Goal: Check status: Check status

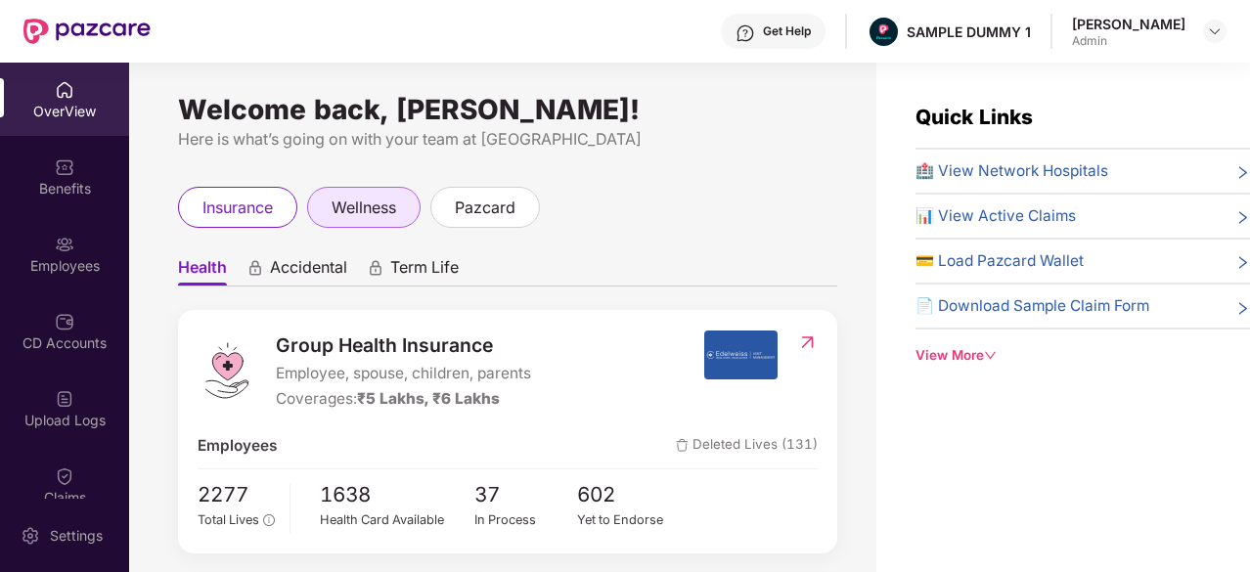
click at [348, 192] on div "wellness" at bounding box center [363, 207] width 113 height 41
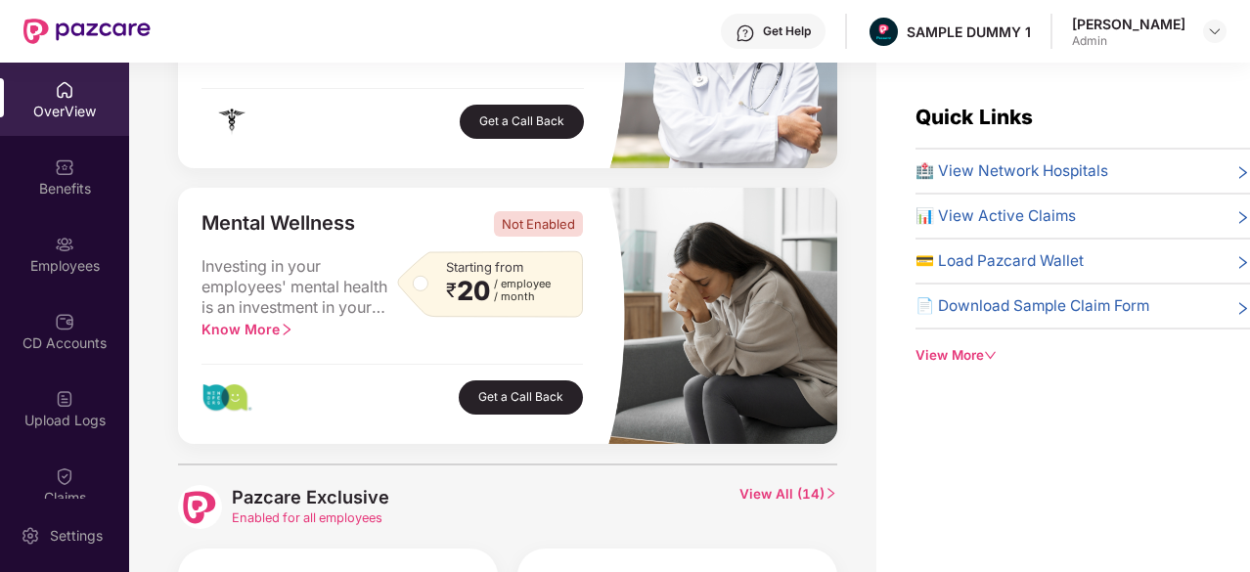
scroll to position [784, 0]
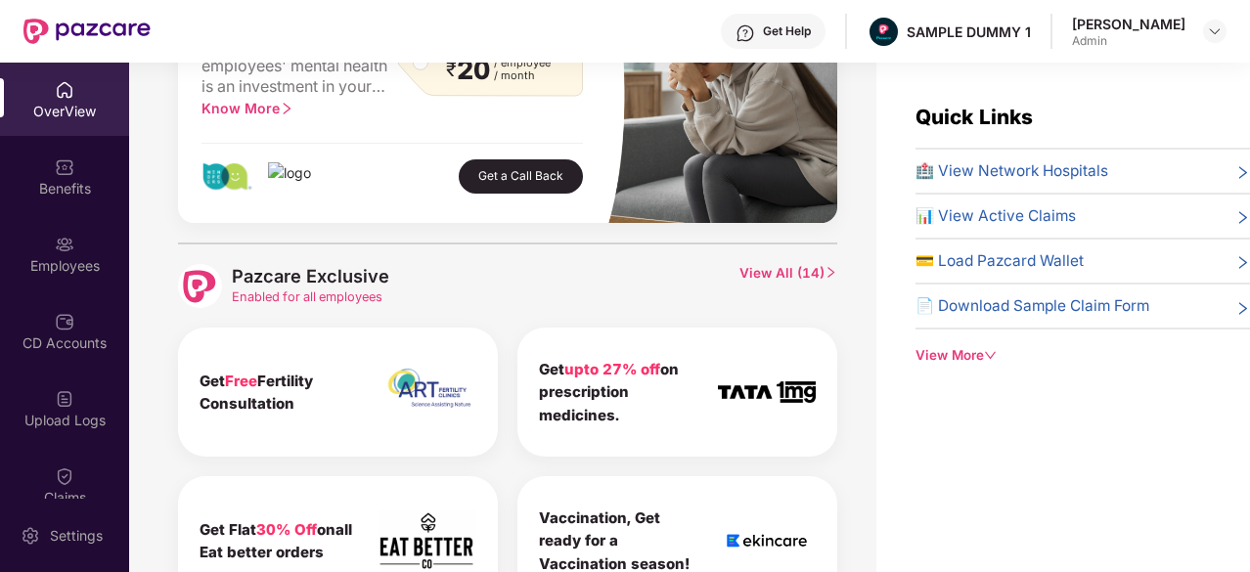
click at [798, 274] on span "View All ( 14 )" at bounding box center [789, 286] width 98 height 44
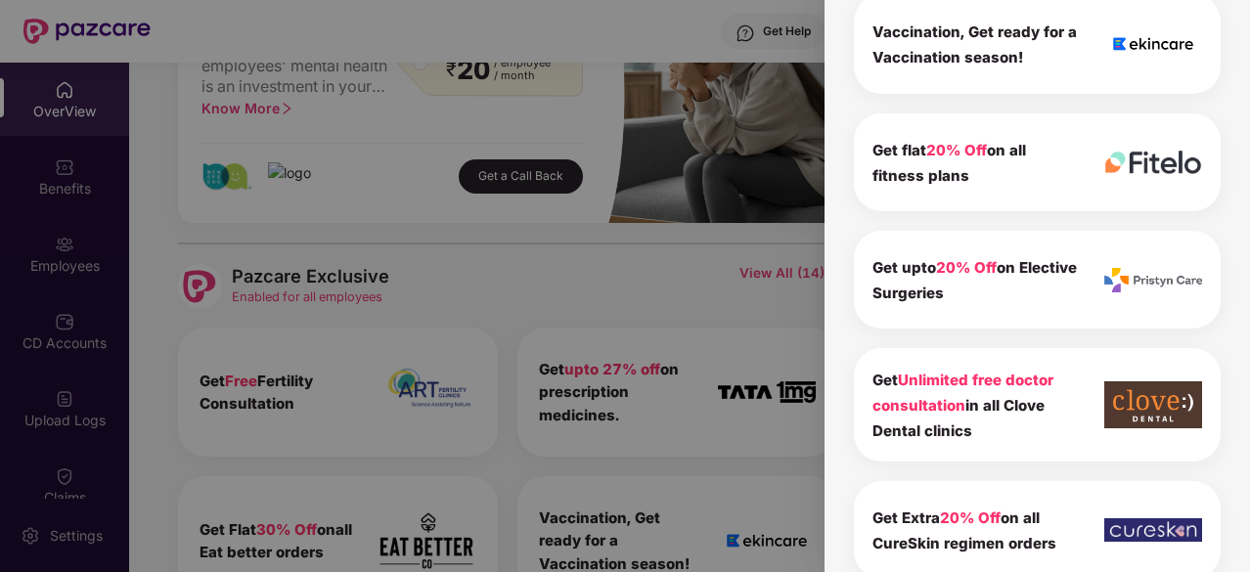
scroll to position [552, 0]
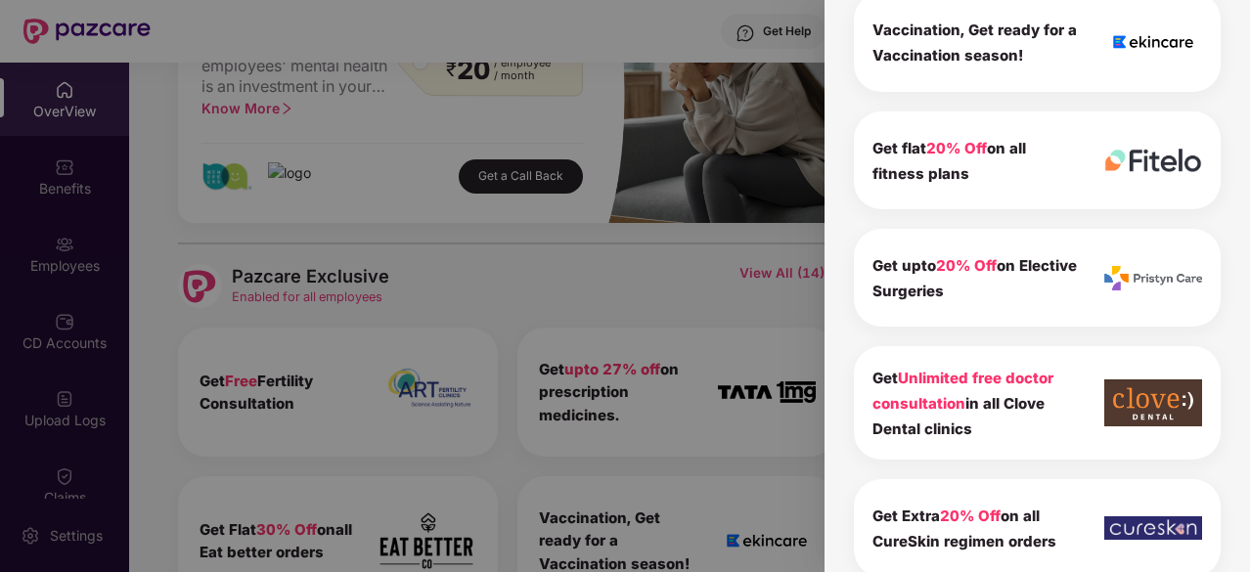
drag, startPoint x: 876, startPoint y: 374, endPoint x: 1007, endPoint y: 433, distance: 144.0
click at [1007, 433] on div "Get Unlimited free doctor consultation in all Clove Dental clinics" at bounding box center [976, 403] width 206 height 76
click at [839, 312] on div "Pazcare Exclusive 14 To view the details of exclusives benefits please switch t…" at bounding box center [1038, 286] width 426 height 572
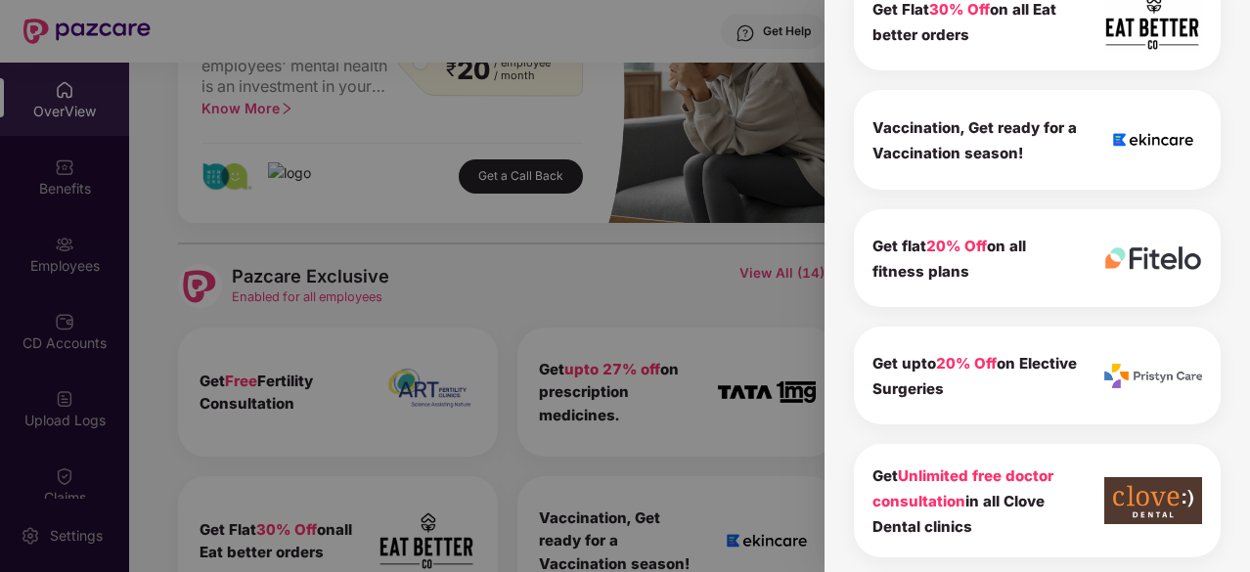
scroll to position [0, 0]
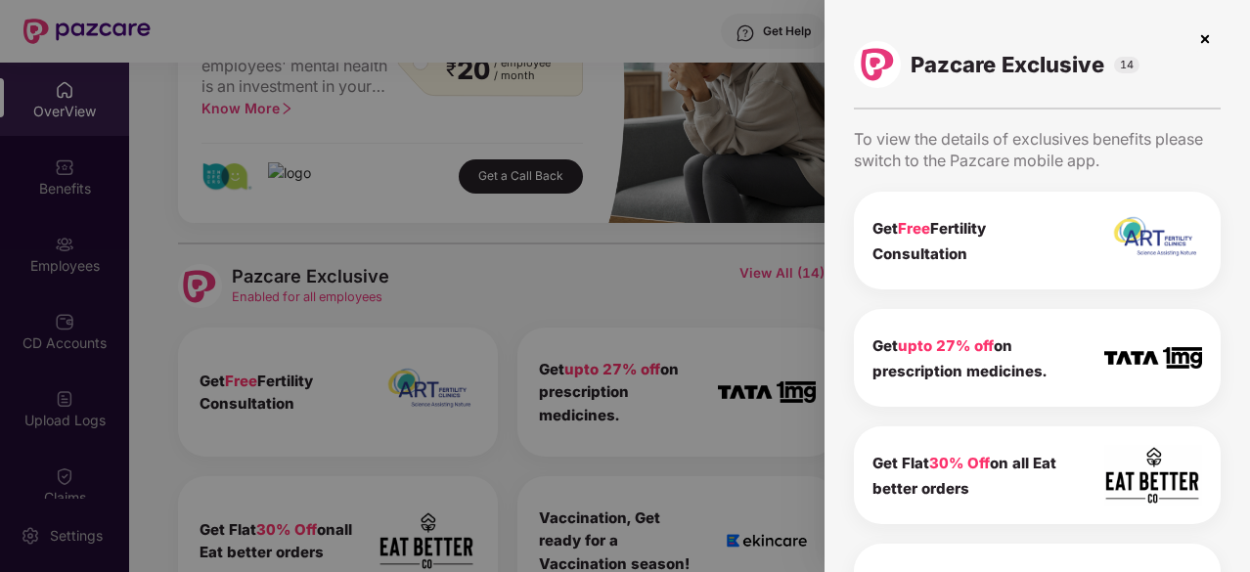
click at [1206, 42] on img at bounding box center [1205, 38] width 31 height 31
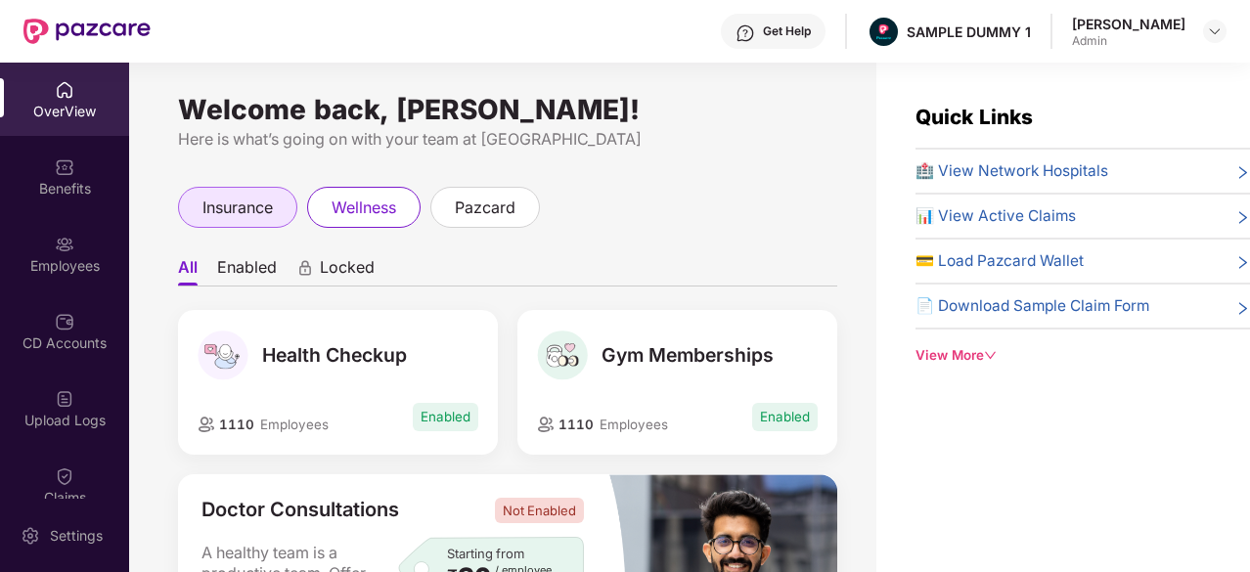
click at [287, 222] on div "insurance" at bounding box center [237, 207] width 119 height 41
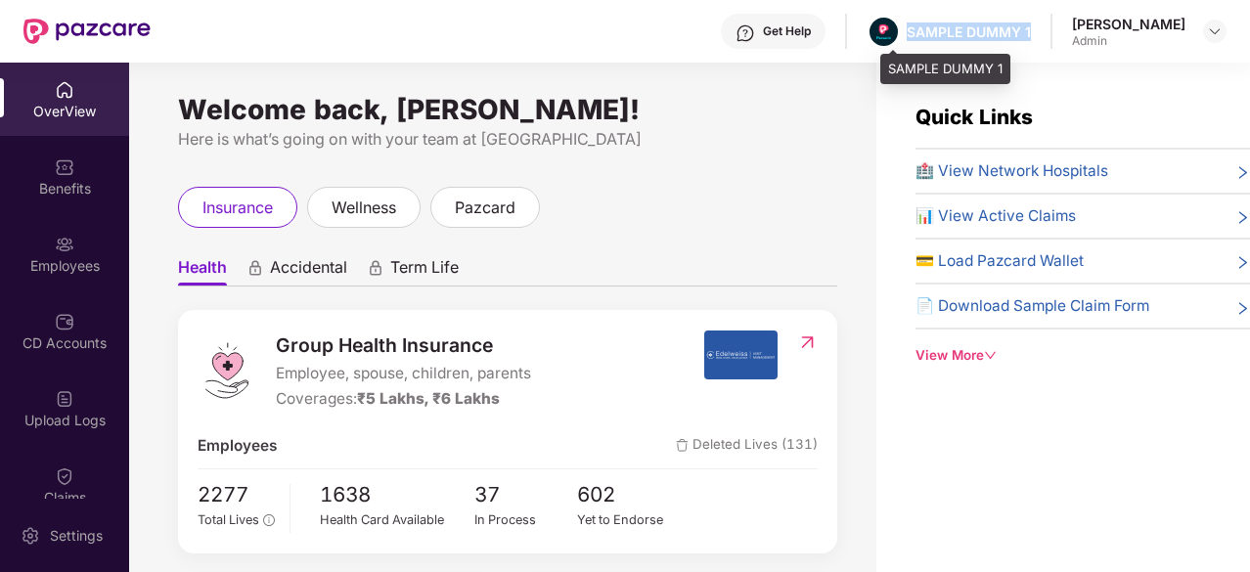
drag, startPoint x: 1053, startPoint y: 32, endPoint x: 924, endPoint y: 36, distance: 129.2
click at [924, 36] on div "Get Help SAMPLE DUMMY 1 [PERSON_NAME] Admin" at bounding box center [689, 31] width 1076 height 63
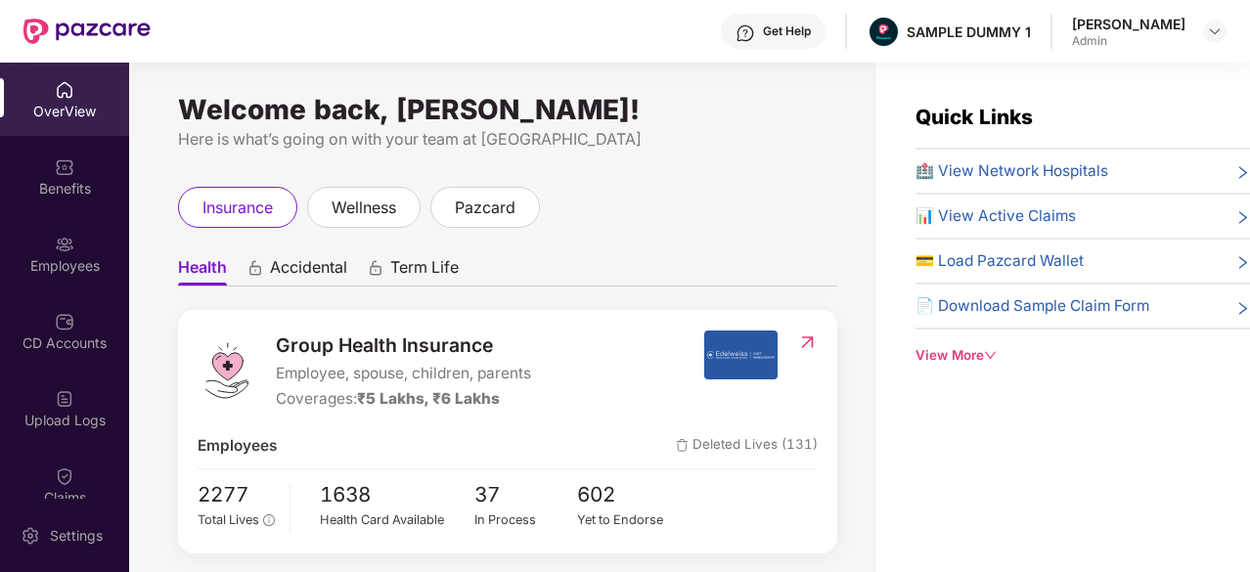
click at [814, 44] on div "Get Help" at bounding box center [773, 31] width 105 height 35
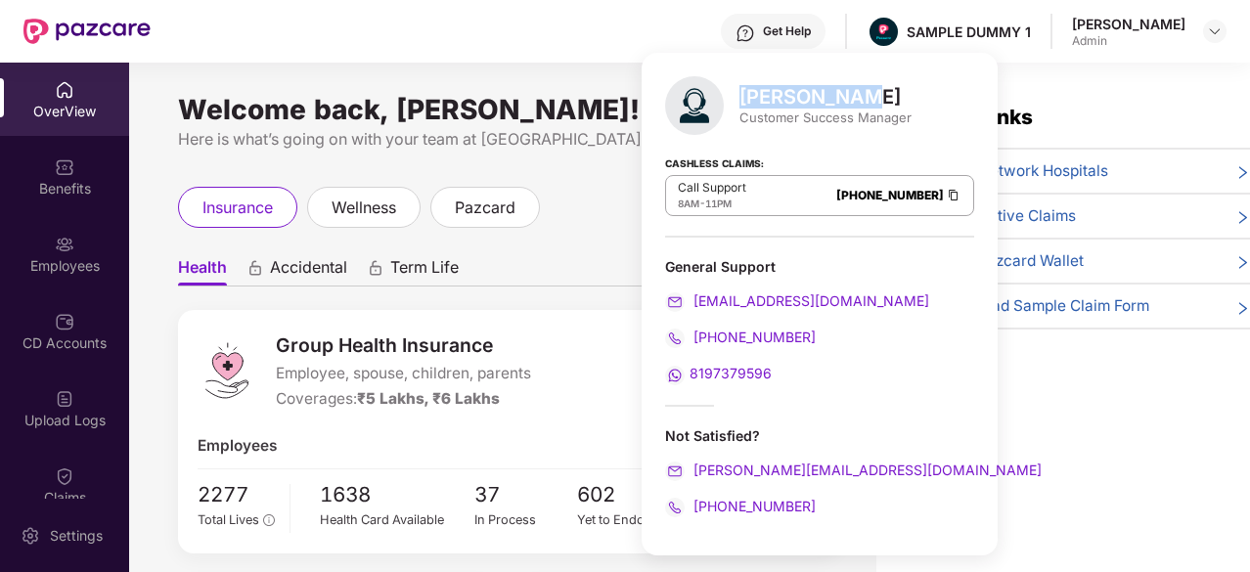
drag, startPoint x: 863, startPoint y: 95, endPoint x: 742, endPoint y: 99, distance: 121.4
click at [742, 99] on div "[PERSON_NAME]" at bounding box center [826, 96] width 172 height 23
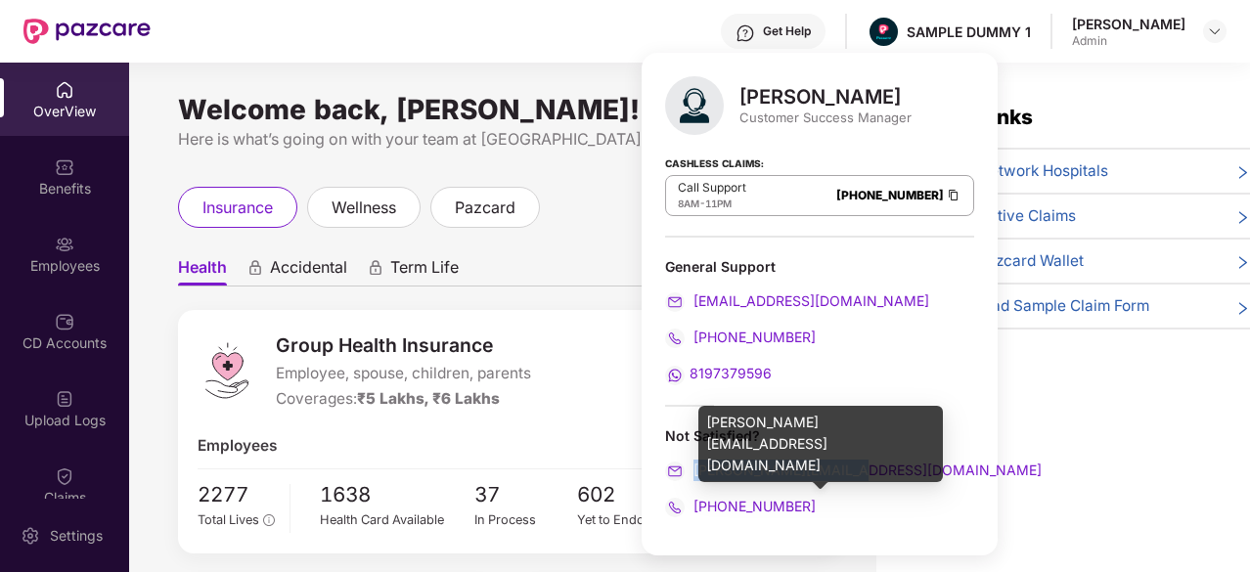
drag, startPoint x: 865, startPoint y: 467, endPoint x: 693, endPoint y: 469, distance: 172.2
click at [693, 469] on div "[PERSON_NAME][EMAIL_ADDRESS][DOMAIN_NAME]" at bounding box center [819, 471] width 309 height 22
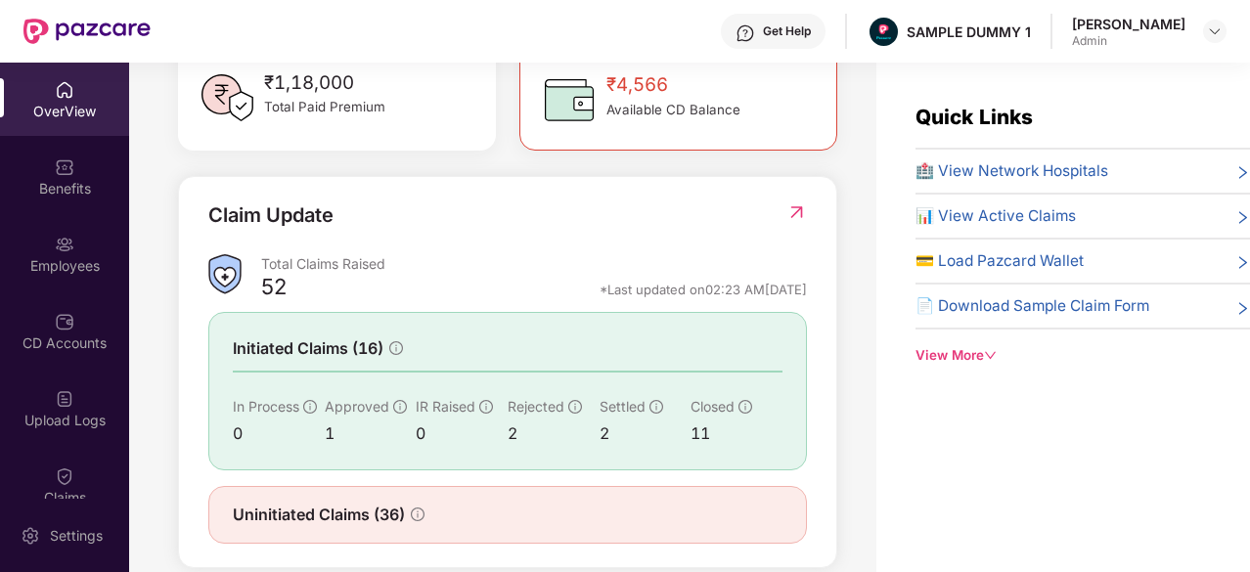
scroll to position [596, 0]
click at [106, 198] on div "Benefits" at bounding box center [64, 189] width 129 height 20
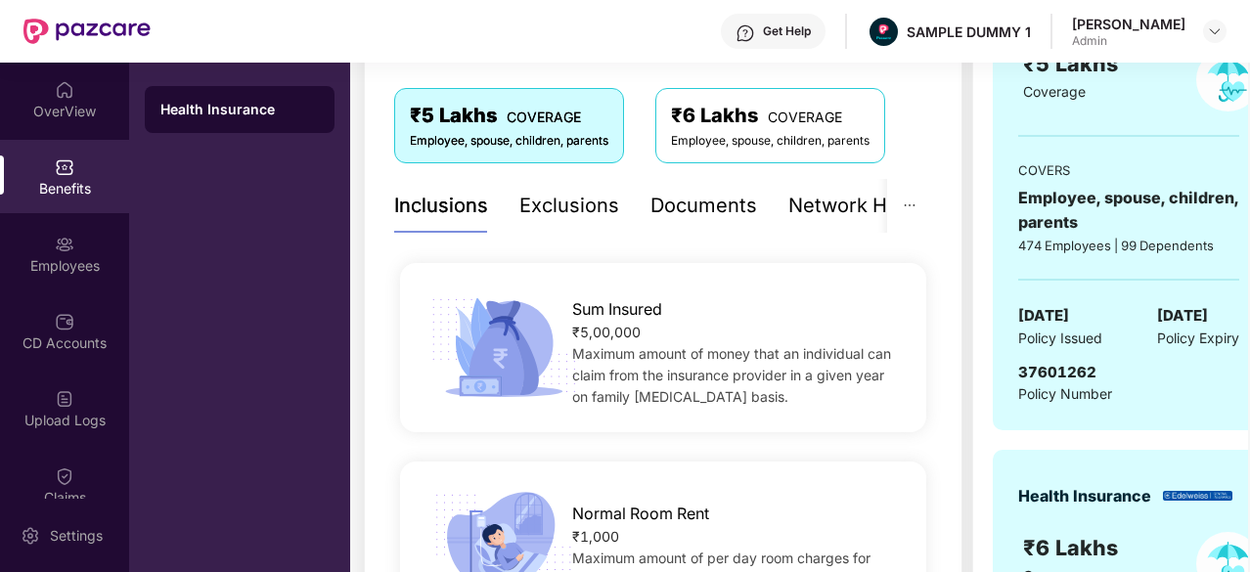
scroll to position [310, 0]
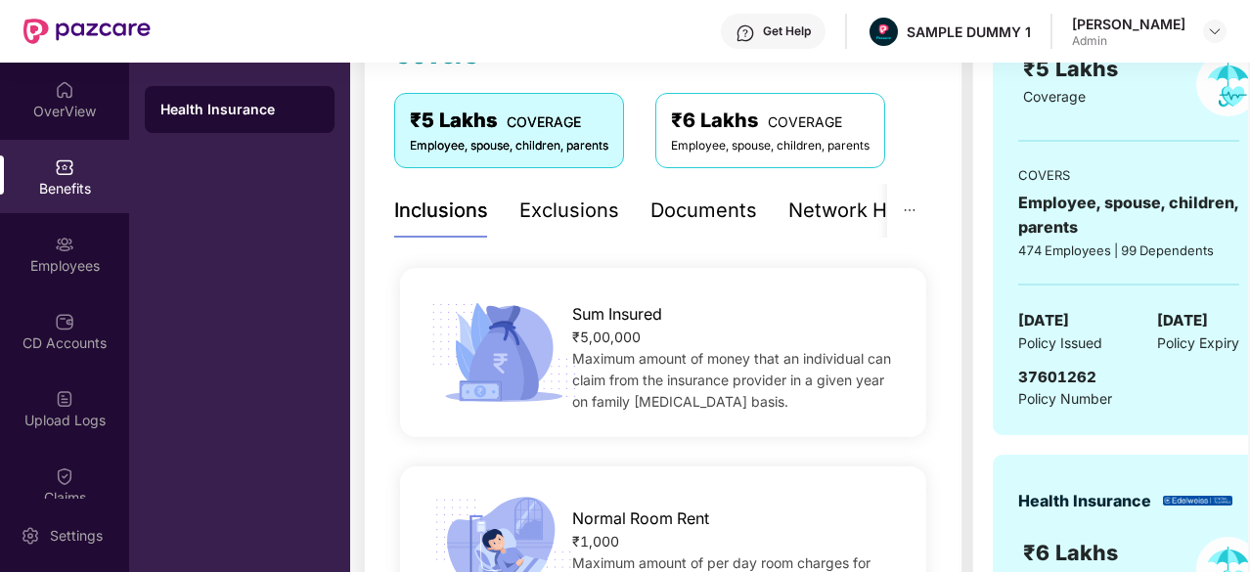
click at [556, 222] on div "Exclusions" at bounding box center [569, 211] width 100 height 30
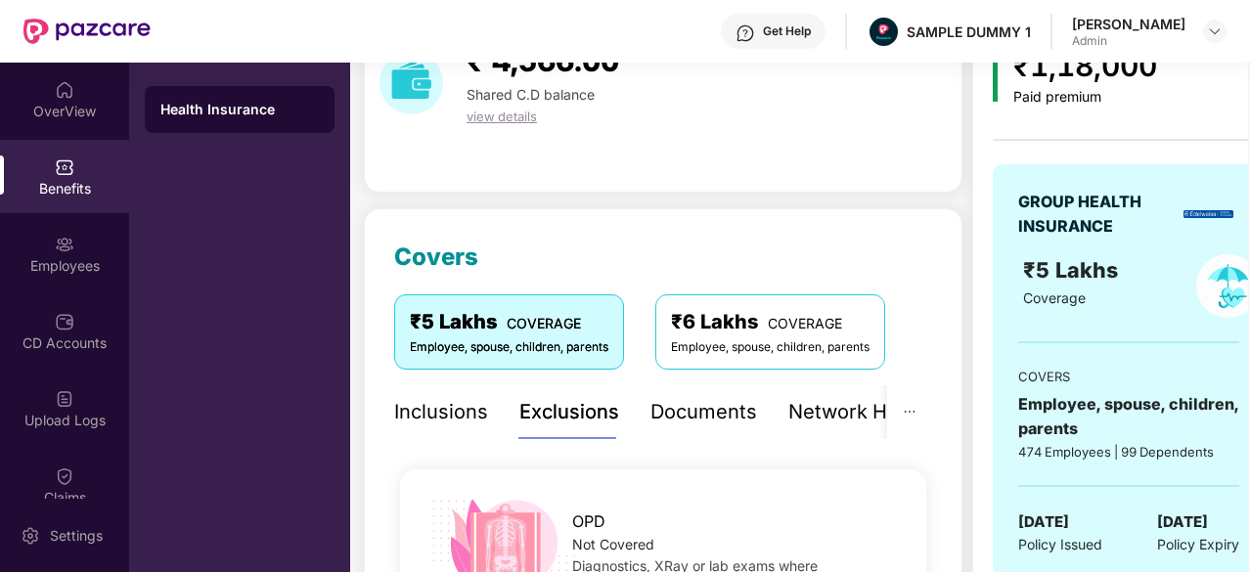
scroll to position [86, 0]
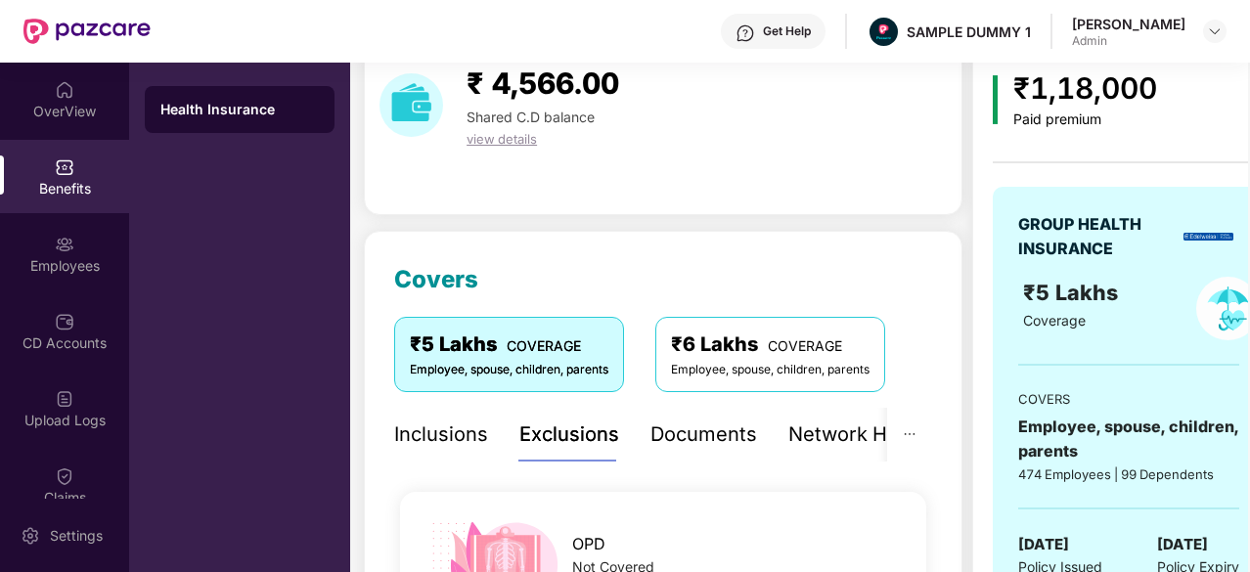
click at [676, 431] on div "Documents" at bounding box center [704, 435] width 107 height 30
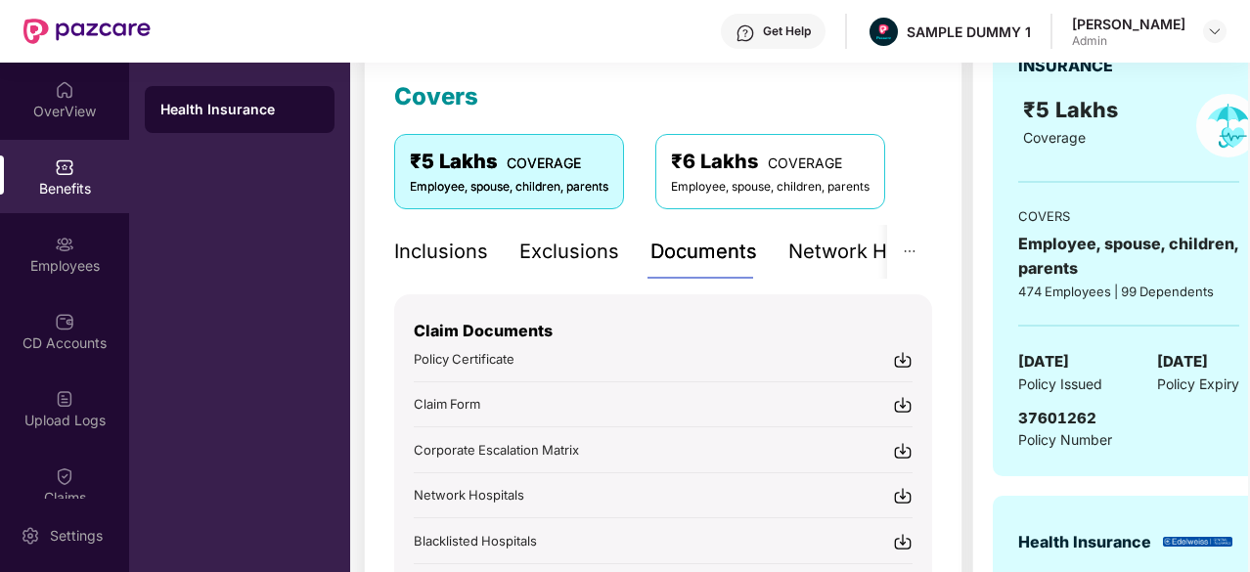
scroll to position [293, 0]
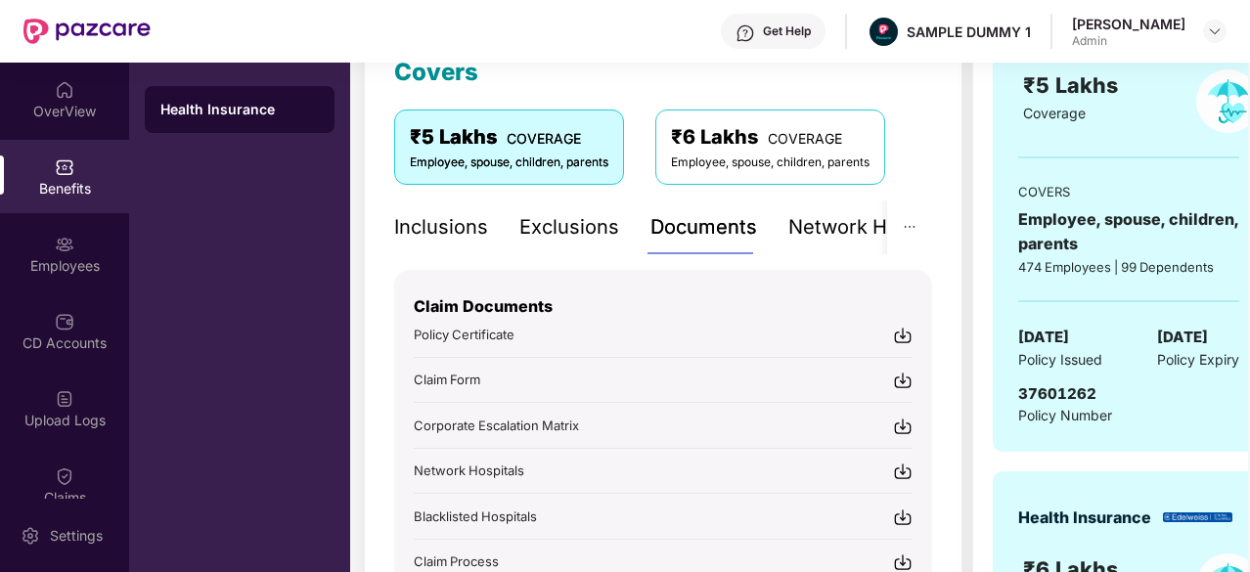
click at [902, 332] on img at bounding box center [903, 336] width 20 height 20
click at [820, 232] on div "Network Hospitals" at bounding box center [807, 227] width 171 height 30
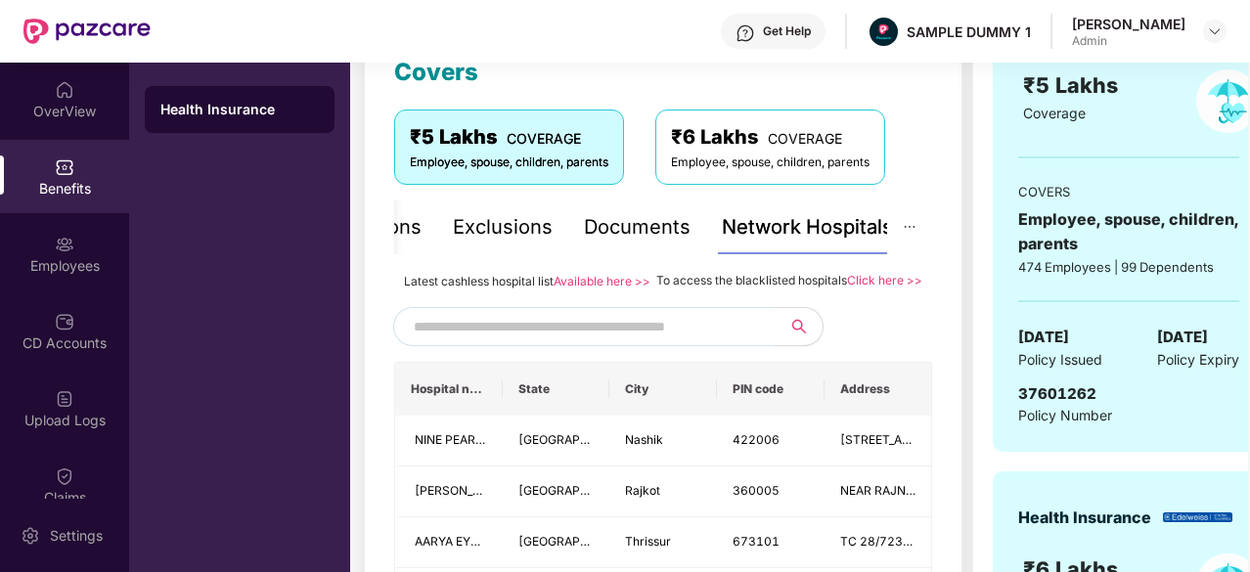
click at [573, 338] on input "text" at bounding box center [581, 326] width 335 height 29
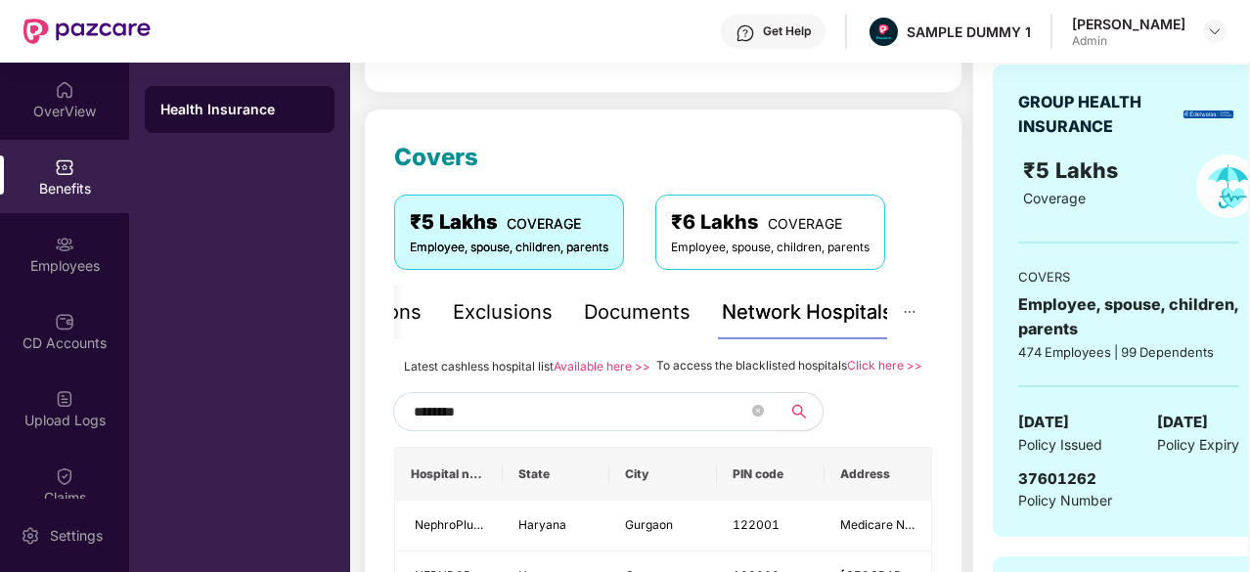
scroll to position [207, 0]
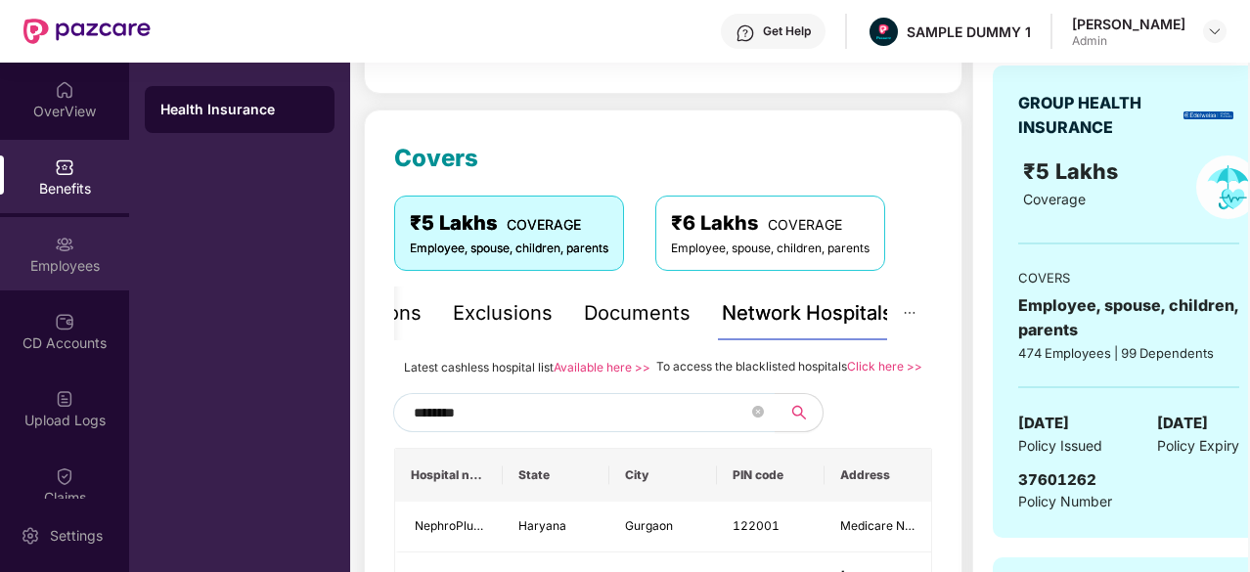
type input "********"
click at [64, 259] on div "Employees" at bounding box center [64, 266] width 129 height 20
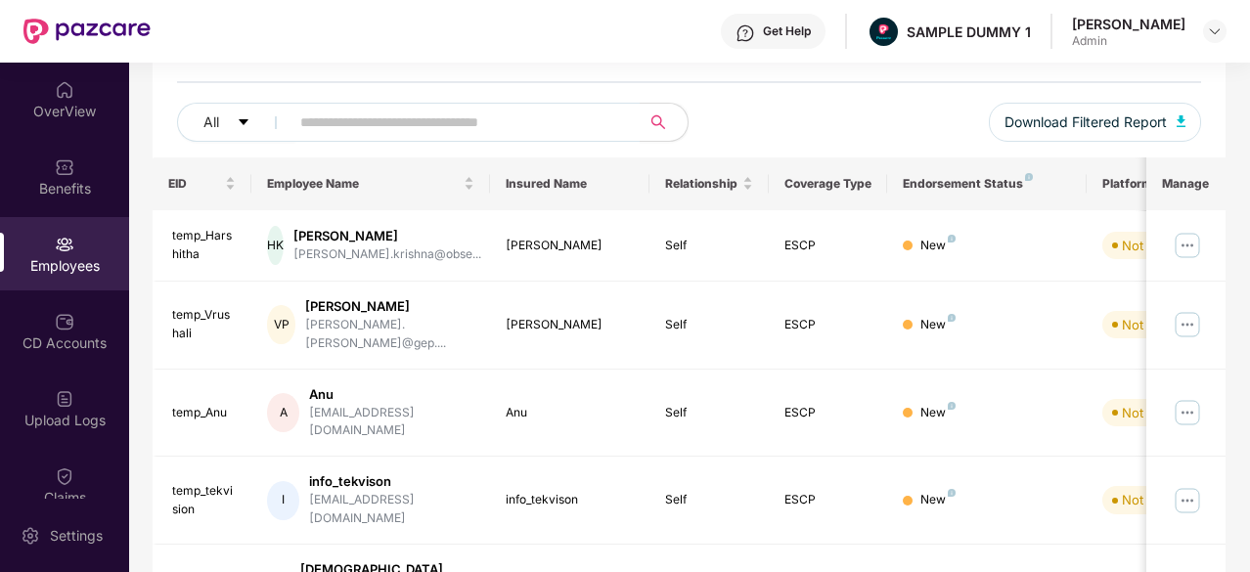
scroll to position [0, 0]
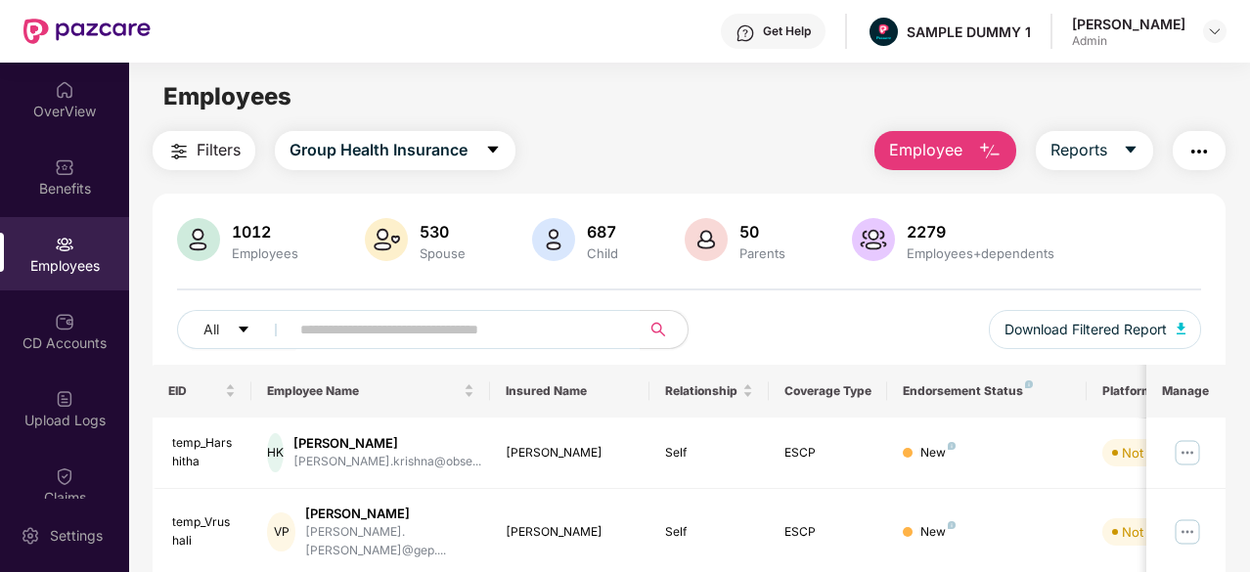
click at [939, 150] on span "Employee" at bounding box center [925, 150] width 73 height 24
click at [1115, 161] on button "Reports" at bounding box center [1094, 150] width 117 height 39
click at [1215, 148] on button "button" at bounding box center [1199, 150] width 53 height 39
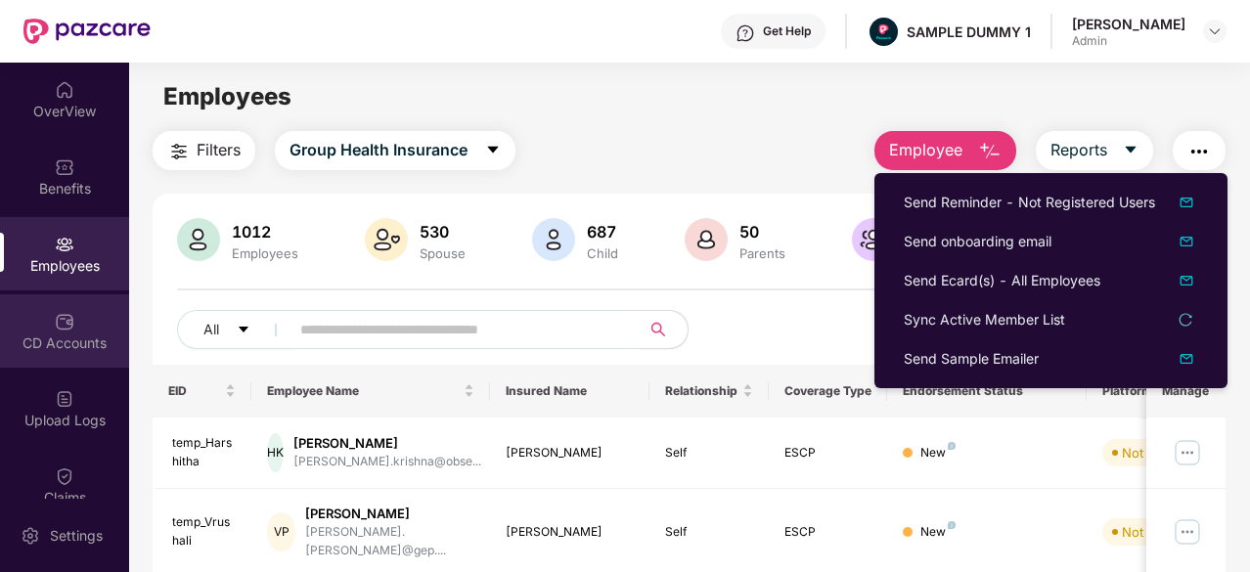
click at [74, 319] on div "CD Accounts" at bounding box center [64, 330] width 129 height 73
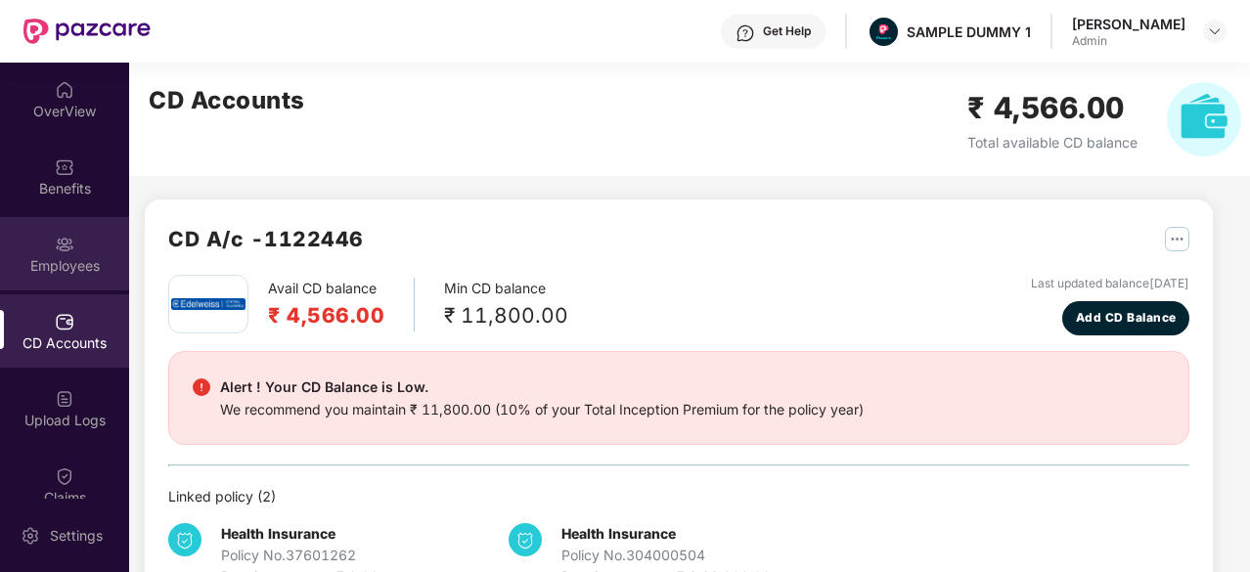
click at [55, 269] on div "Employees" at bounding box center [64, 266] width 129 height 20
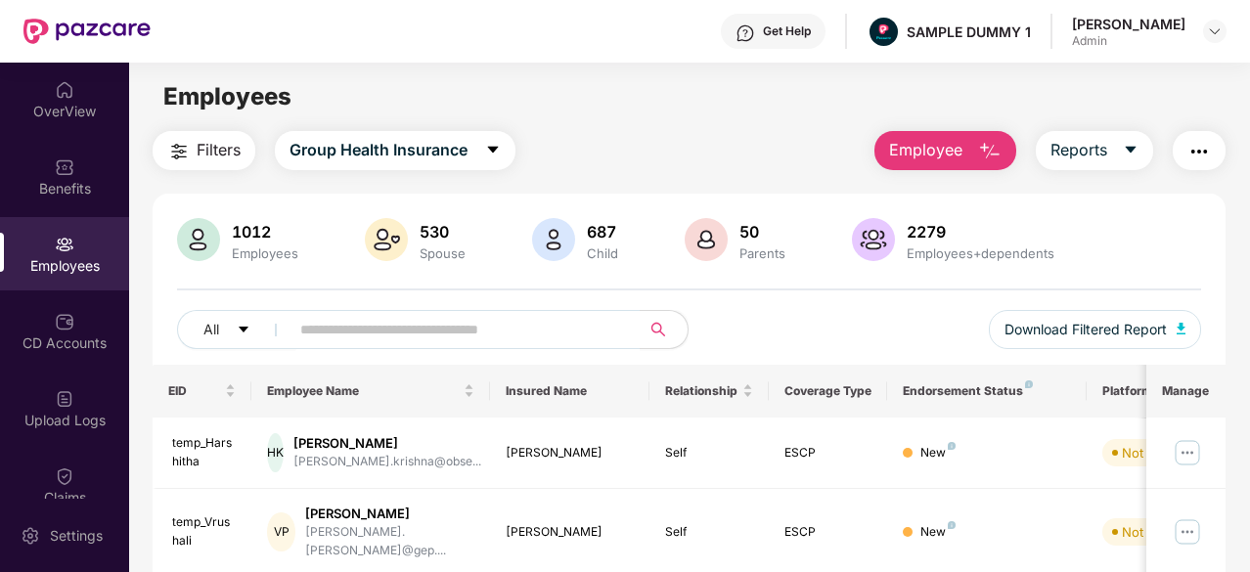
click at [1215, 148] on button "button" at bounding box center [1199, 150] width 53 height 39
click at [74, 322] on div "CD Accounts" at bounding box center [64, 330] width 129 height 73
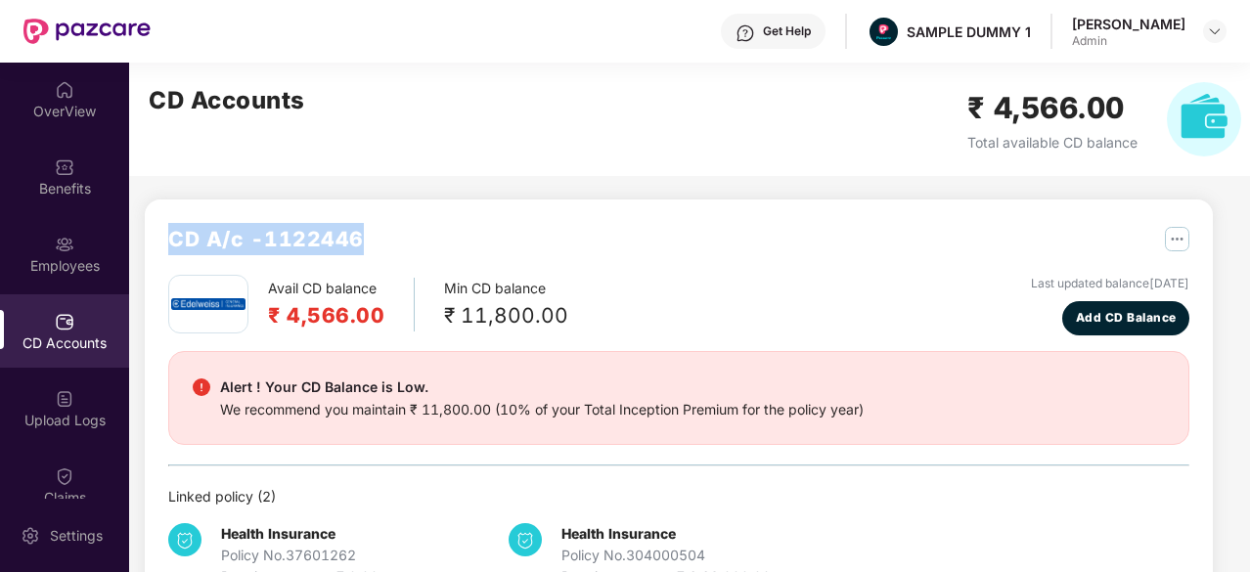
drag, startPoint x: 374, startPoint y: 238, endPoint x: 153, endPoint y: 240, distance: 221.1
click at [153, 240] on div "CD A/c - 1122446 Avail CD balance ₹ 4,566.00 Min CD balance ₹ 11,800.00 Last up…" at bounding box center [679, 406] width 1068 height 412
click at [1111, 309] on span "Add CD Balance" at bounding box center [1126, 318] width 101 height 19
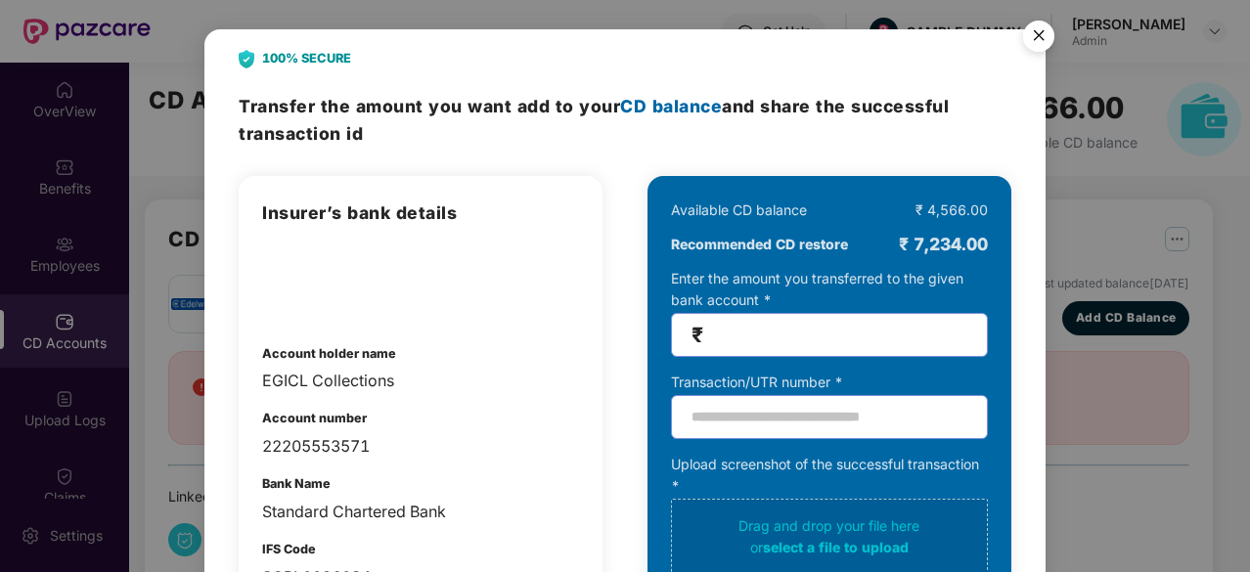
click at [725, 321] on span "₹" at bounding box center [829, 335] width 317 height 44
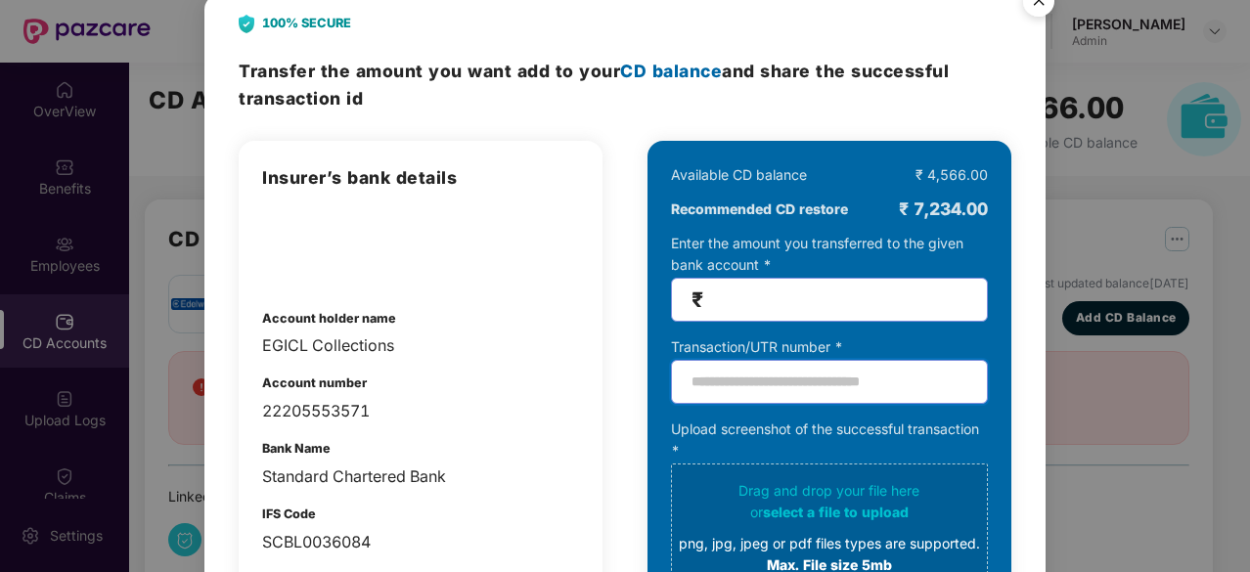
click at [709, 367] on input "text" at bounding box center [829, 382] width 317 height 44
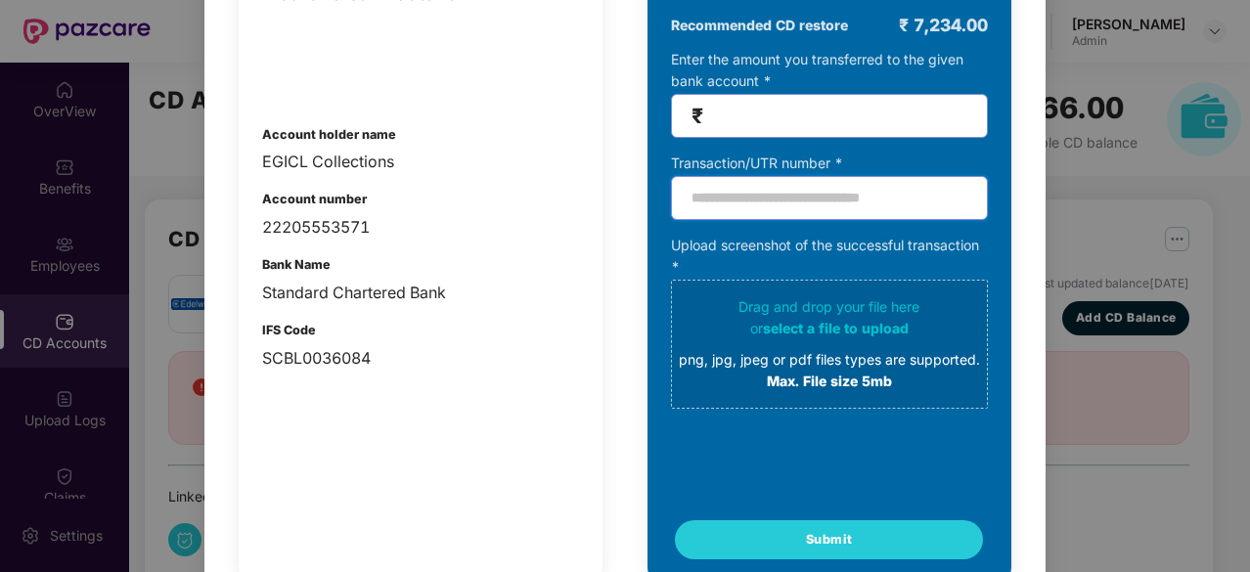
scroll to position [0, 0]
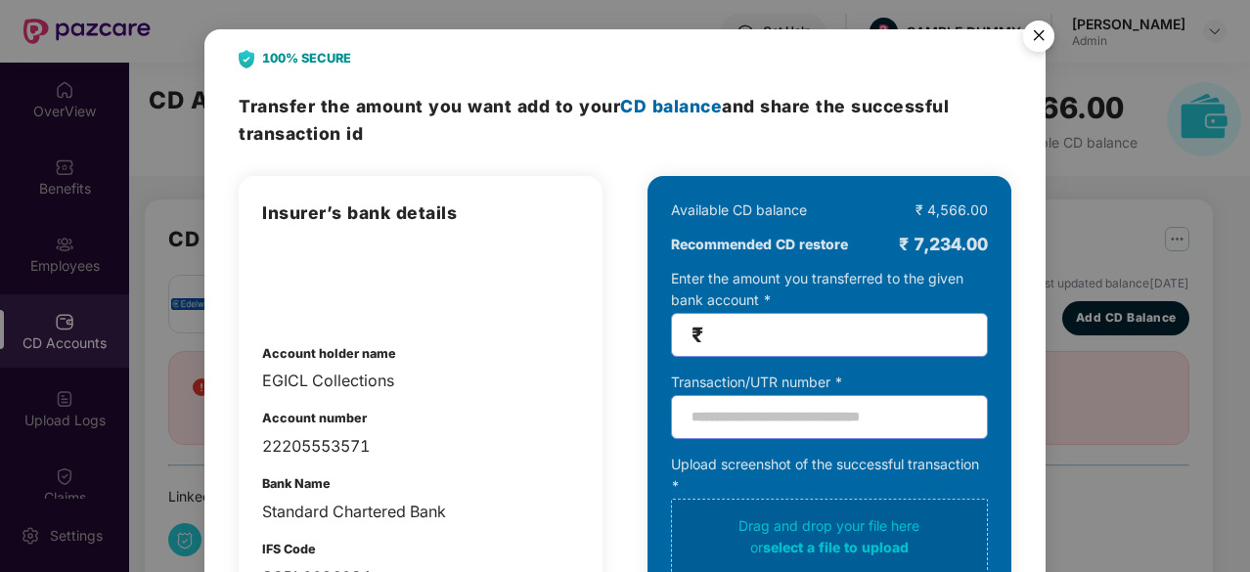
click at [1031, 24] on img "Close" at bounding box center [1039, 39] width 55 height 55
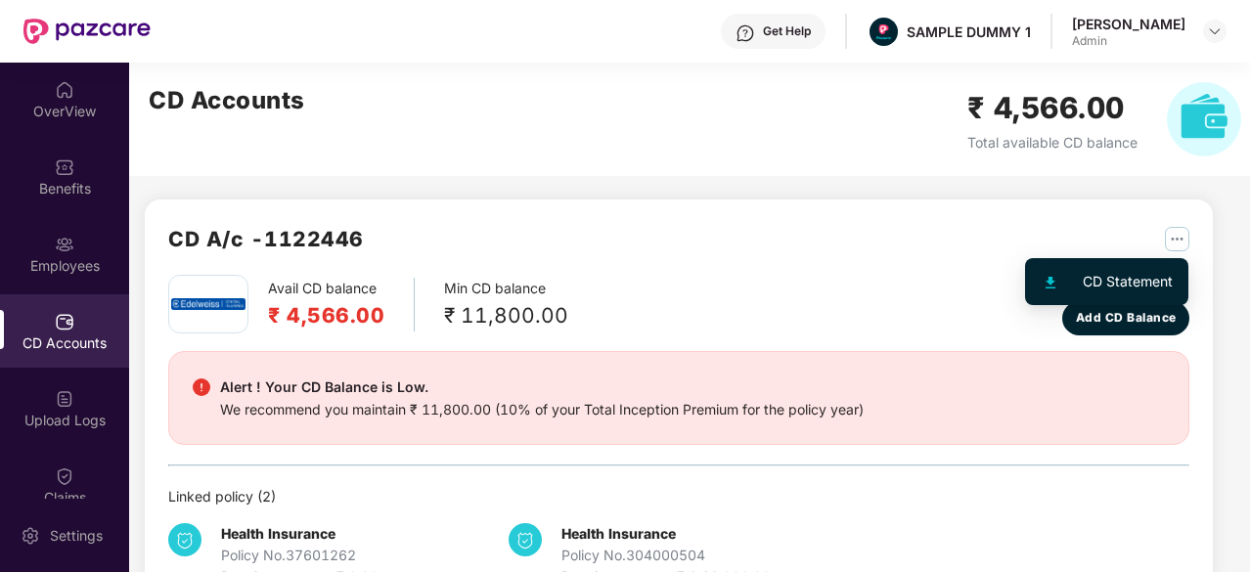
click at [1177, 238] on img "button" at bounding box center [1177, 239] width 24 height 24
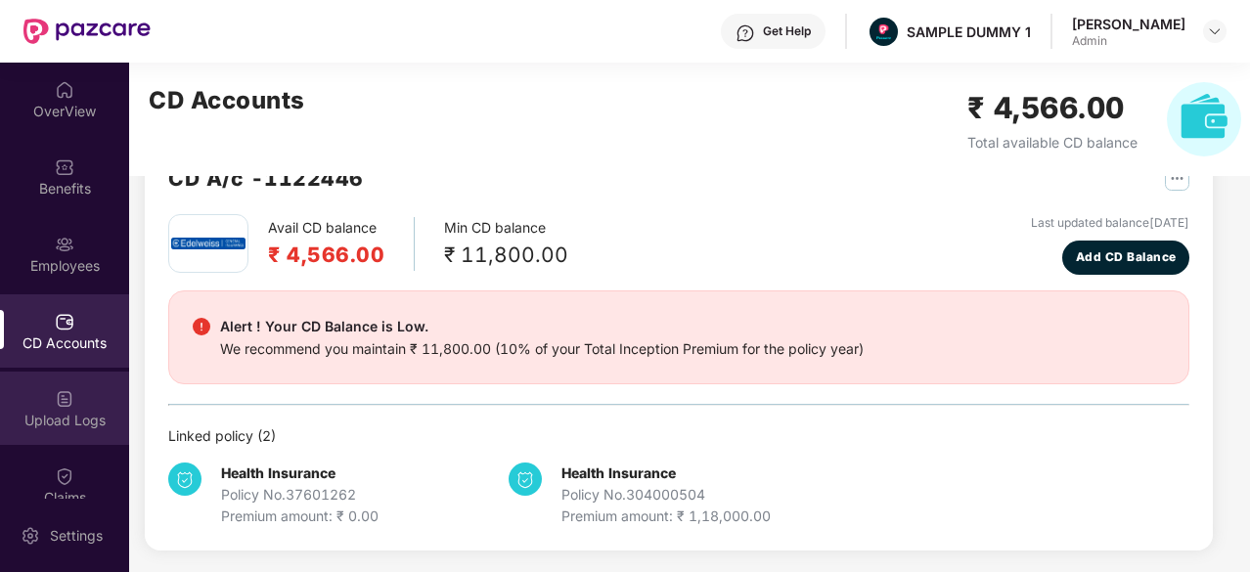
scroll to position [413, 0]
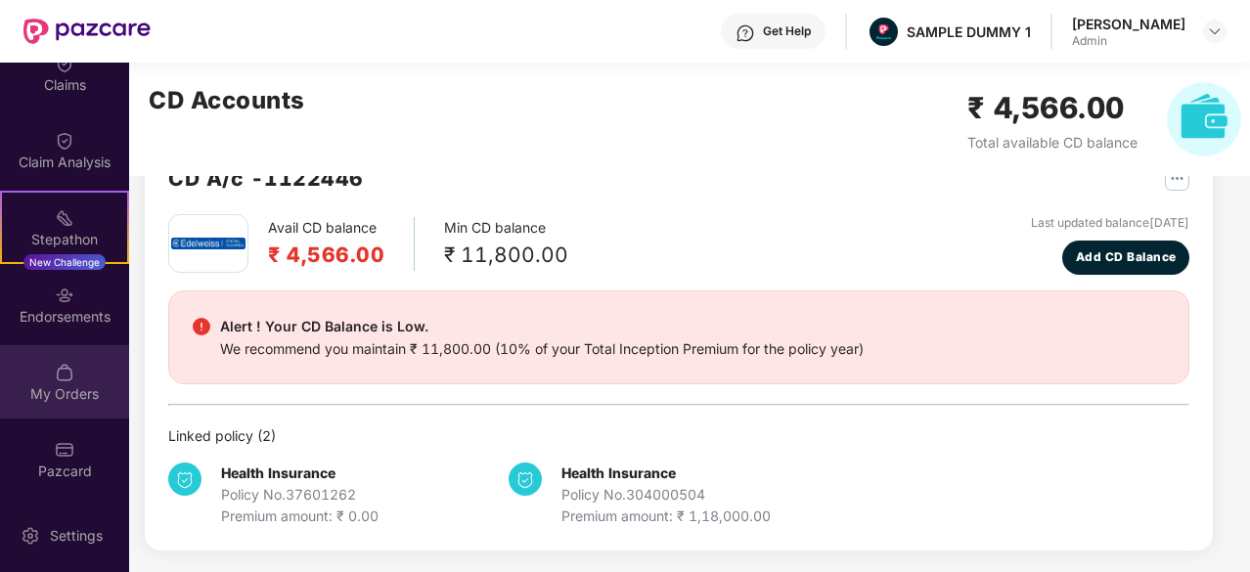
click at [55, 390] on div "My Orders" at bounding box center [64, 394] width 129 height 20
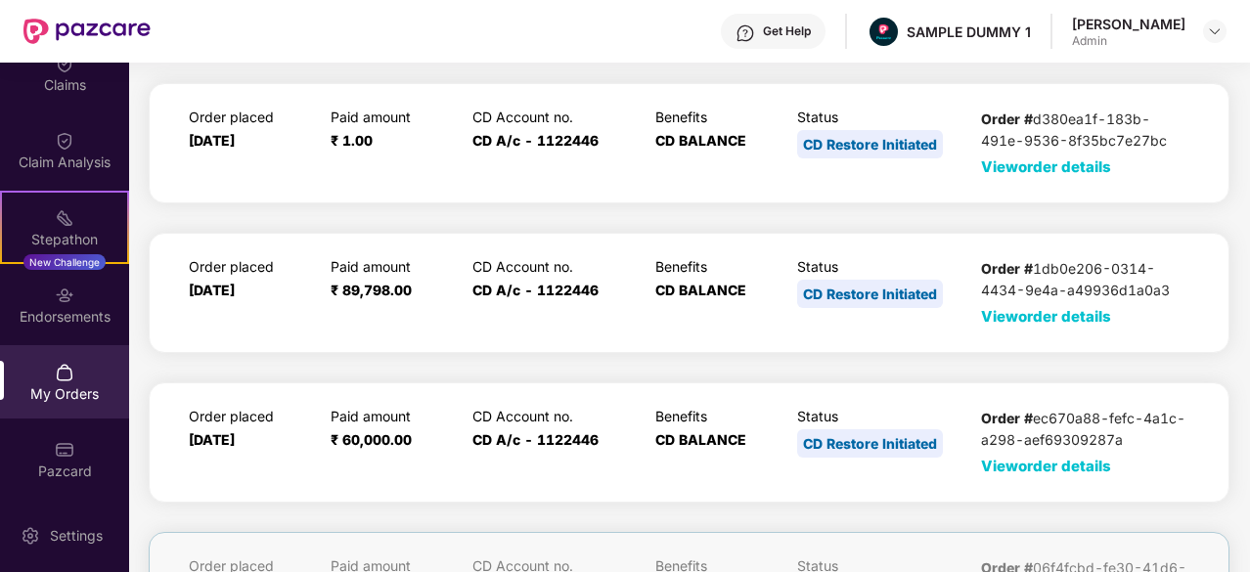
scroll to position [0, 0]
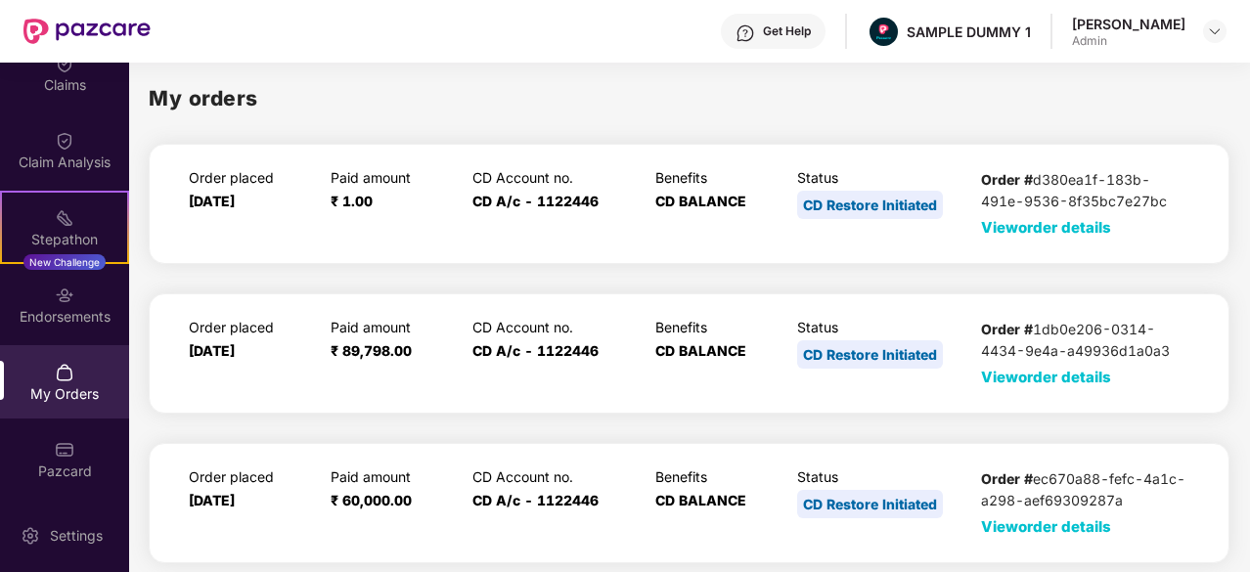
click at [1066, 224] on span "View order details" at bounding box center [1046, 227] width 130 height 19
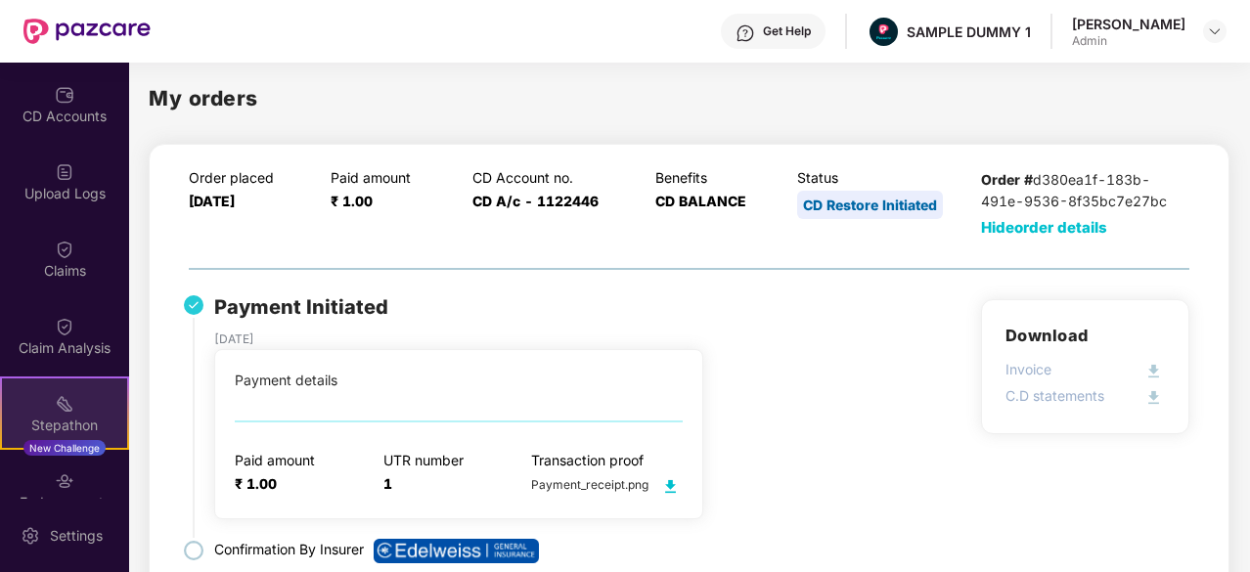
scroll to position [223, 0]
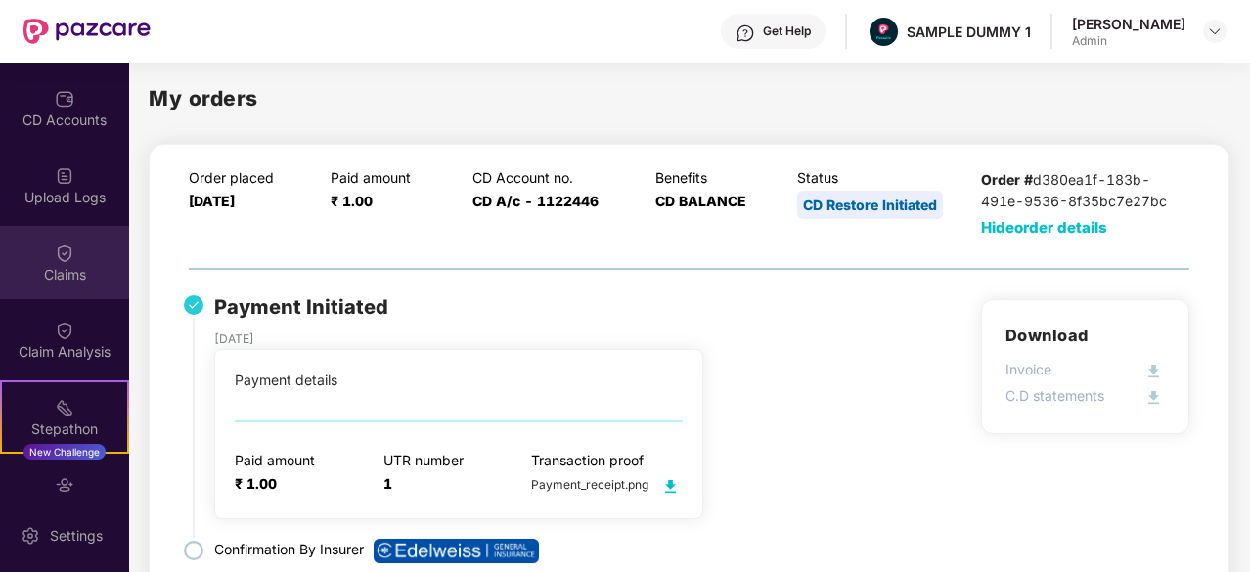
click at [64, 242] on div at bounding box center [65, 252] width 20 height 20
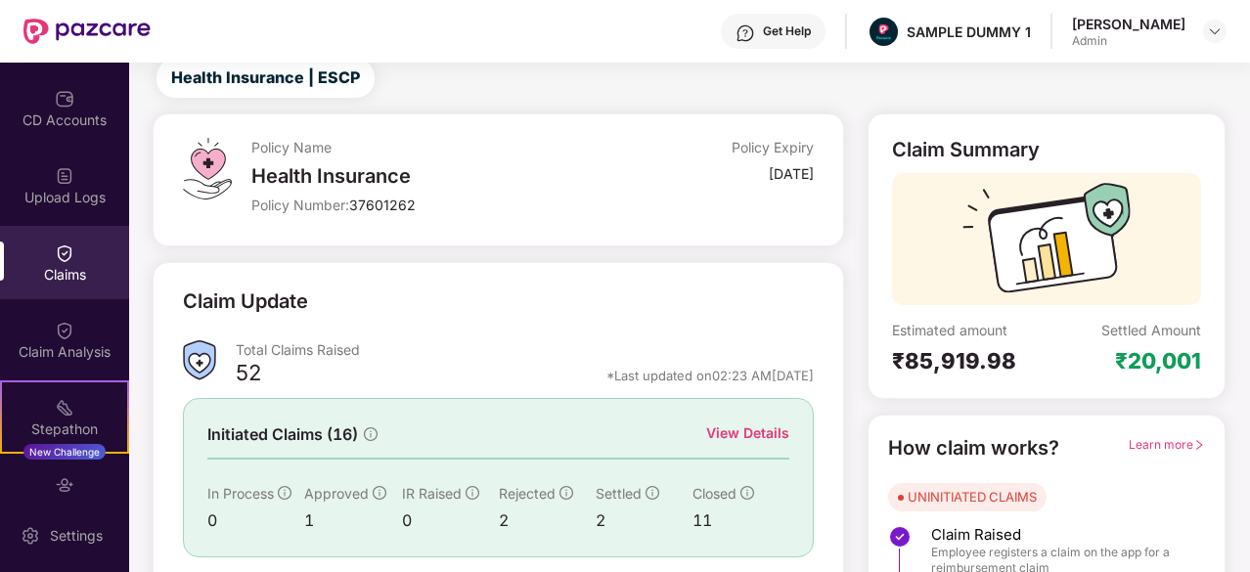
scroll to position [61, 0]
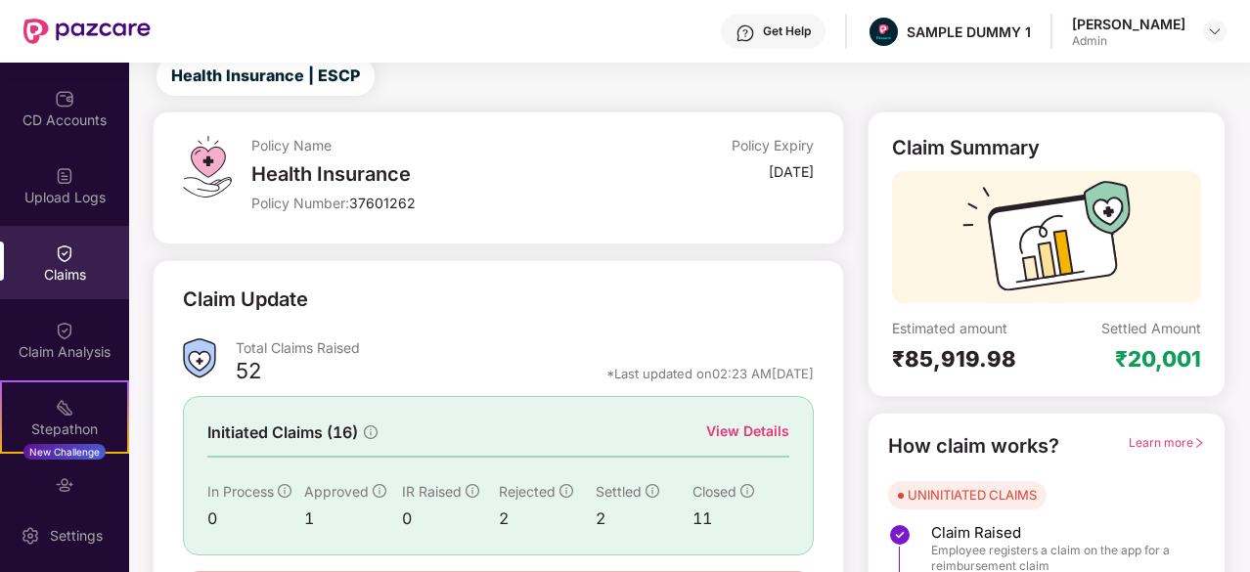
click at [769, 428] on div "View Details" at bounding box center [747, 432] width 83 height 22
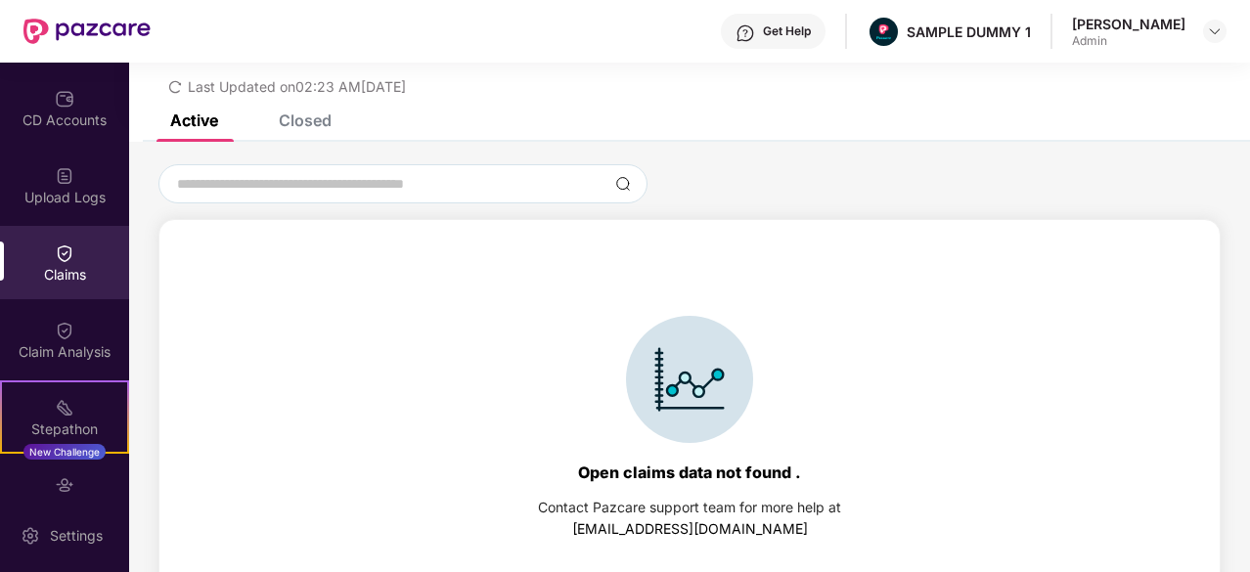
click at [299, 121] on div "Closed" at bounding box center [305, 121] width 53 height 20
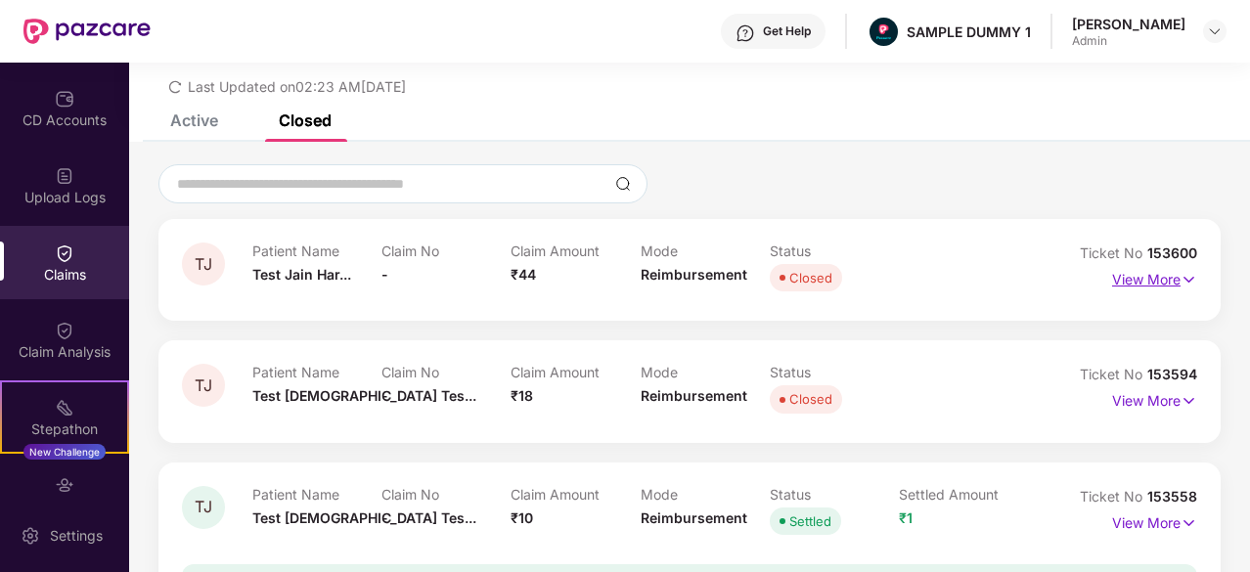
click at [1137, 277] on p "View More" at bounding box center [1154, 277] width 85 height 26
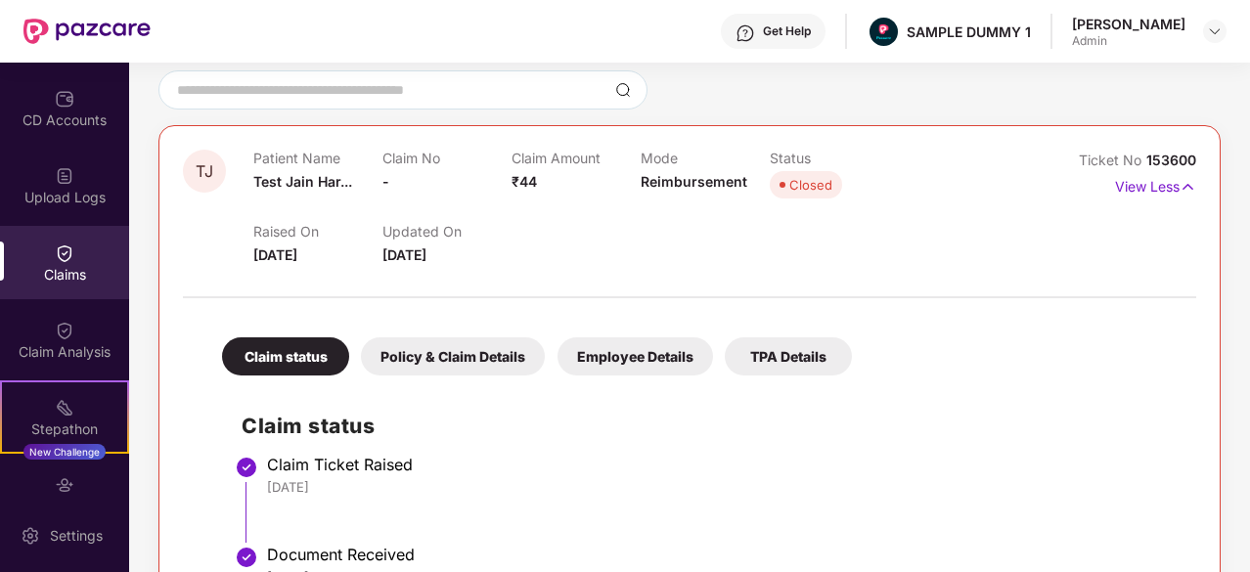
scroll to position [160, 0]
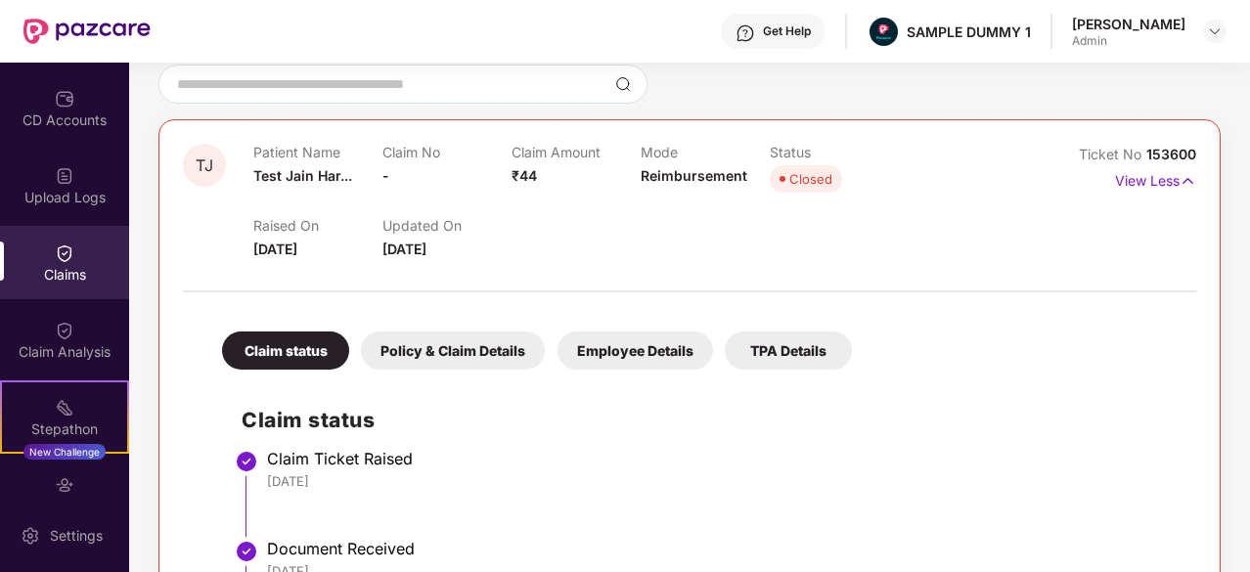
click at [483, 357] on div "Policy & Claim Details" at bounding box center [453, 351] width 184 height 38
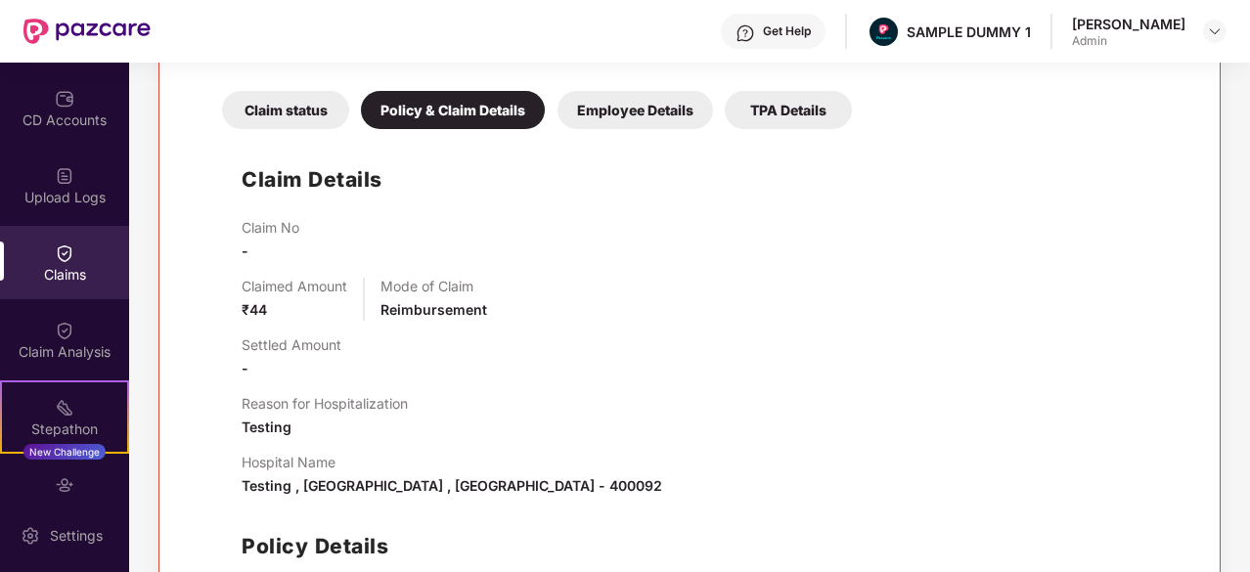
scroll to position [402, 0]
drag, startPoint x: 413, startPoint y: 396, endPoint x: 237, endPoint y: 403, distance: 176.2
click at [237, 403] on div "Claim Details Claim No - Claimed Amount ₹44 Mode of Claim Reimbursement Settled…" at bounding box center [690, 420] width 974 height 564
drag, startPoint x: 349, startPoint y: 461, endPoint x: 233, endPoint y: 459, distance: 116.4
click at [233, 459] on div "Claim Details Claim No - Claimed Amount ₹44 Mode of Claim Reimbursement Settled…" at bounding box center [690, 420] width 974 height 564
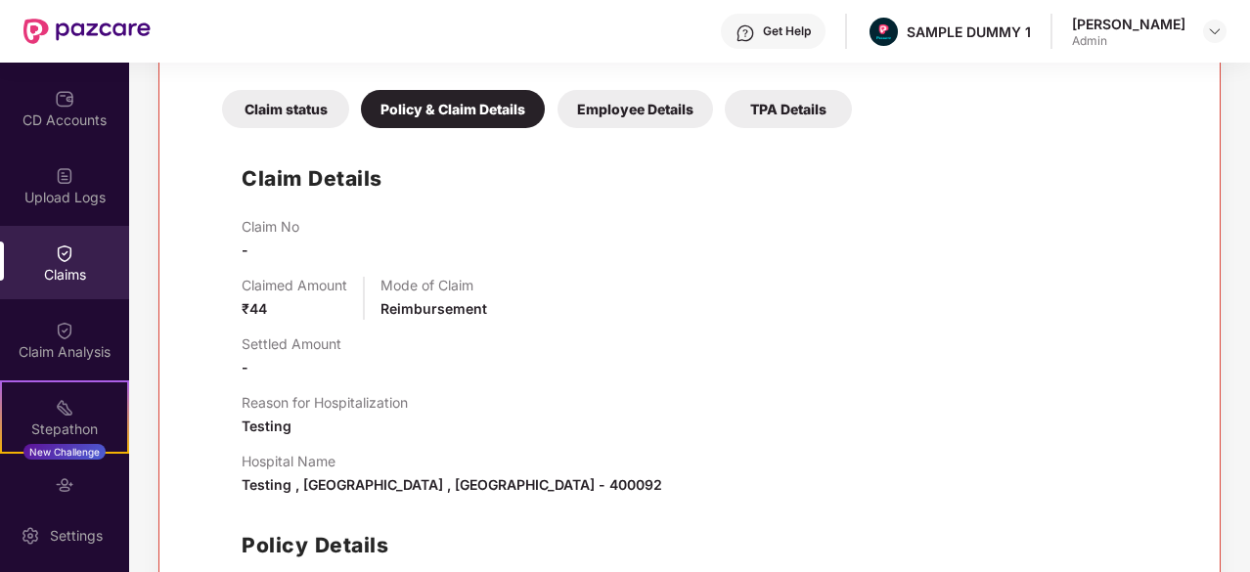
click at [612, 111] on div "Employee Details" at bounding box center [636, 109] width 156 height 38
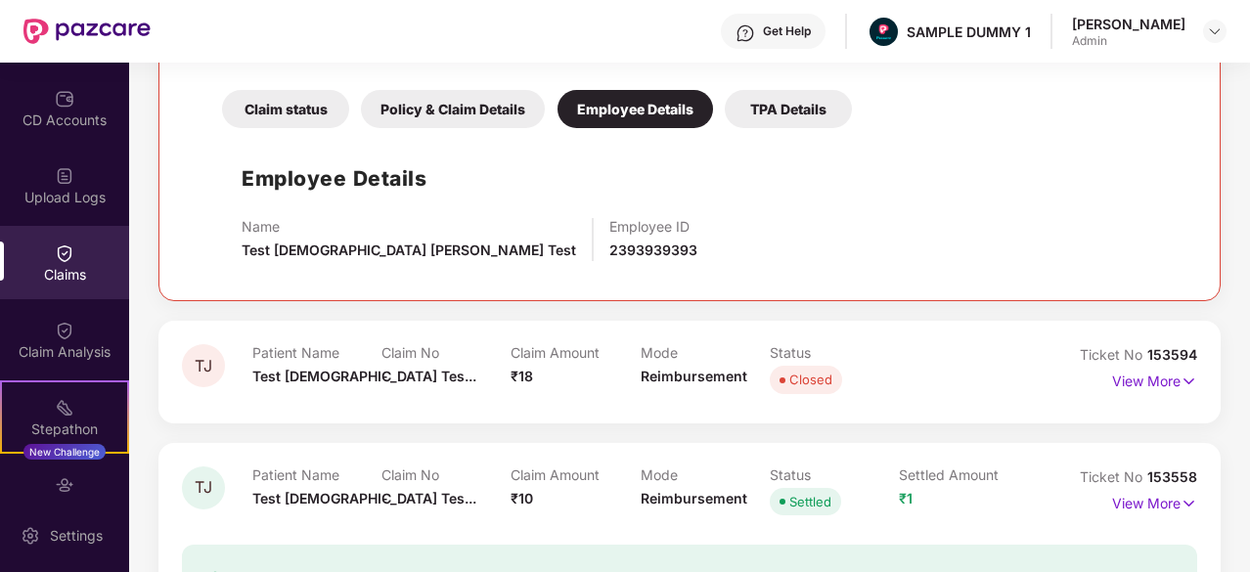
click at [777, 98] on div "TPA Details" at bounding box center [788, 109] width 127 height 38
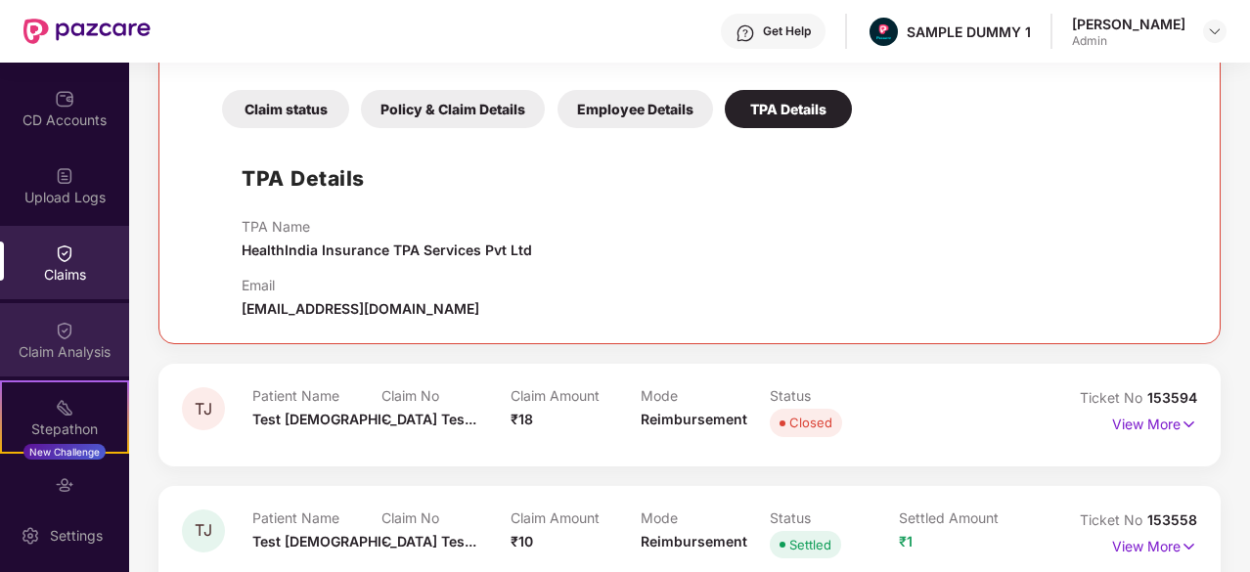
click at [42, 307] on div "Claim Analysis" at bounding box center [64, 339] width 129 height 73
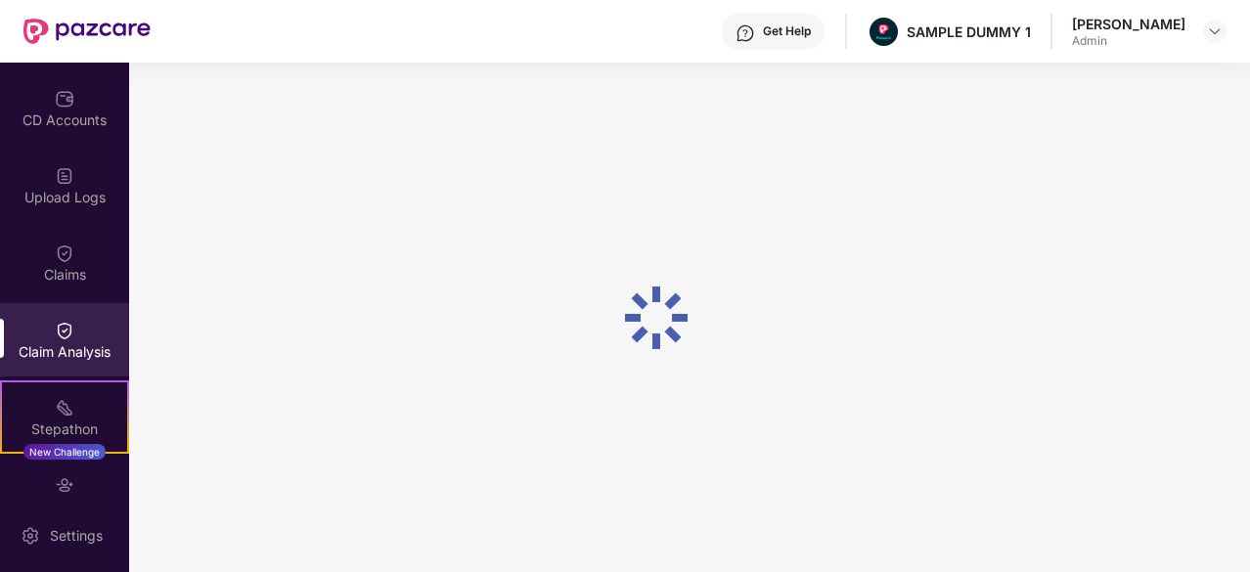
scroll to position [0, 0]
